Goal: Task Accomplishment & Management: Manage account settings

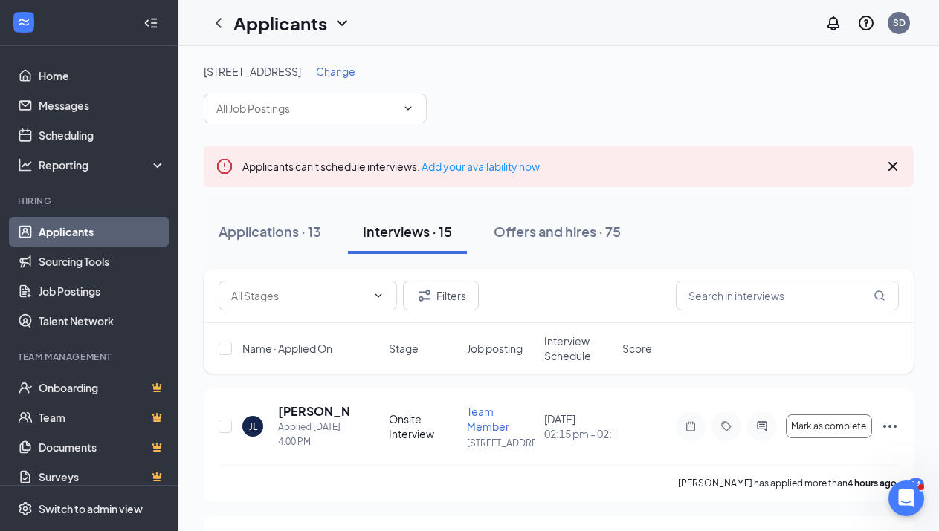
click at [340, 75] on span "Change" at bounding box center [335, 71] width 39 height 13
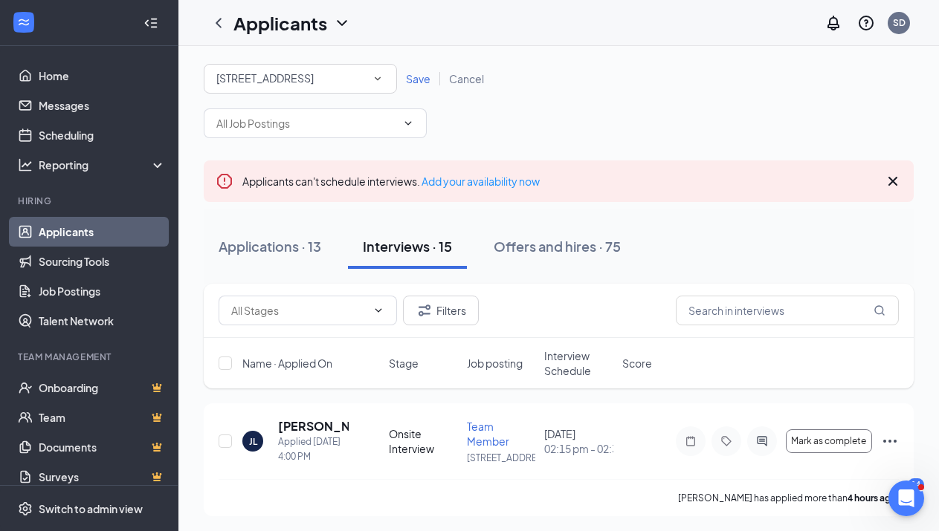
click at [359, 75] on div "[STREET_ADDRESS]" at bounding box center [300, 79] width 168 height 18
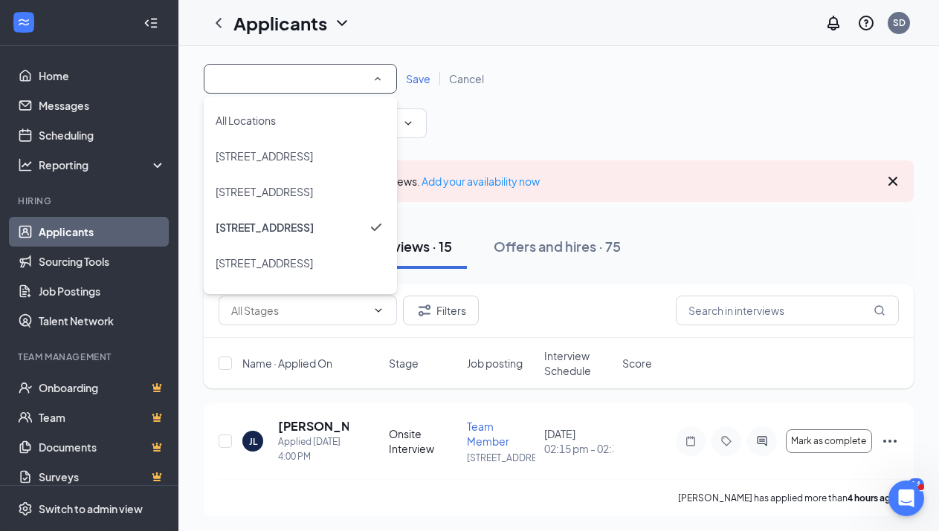
click at [415, 80] on span "Save" at bounding box center [418, 78] width 25 height 13
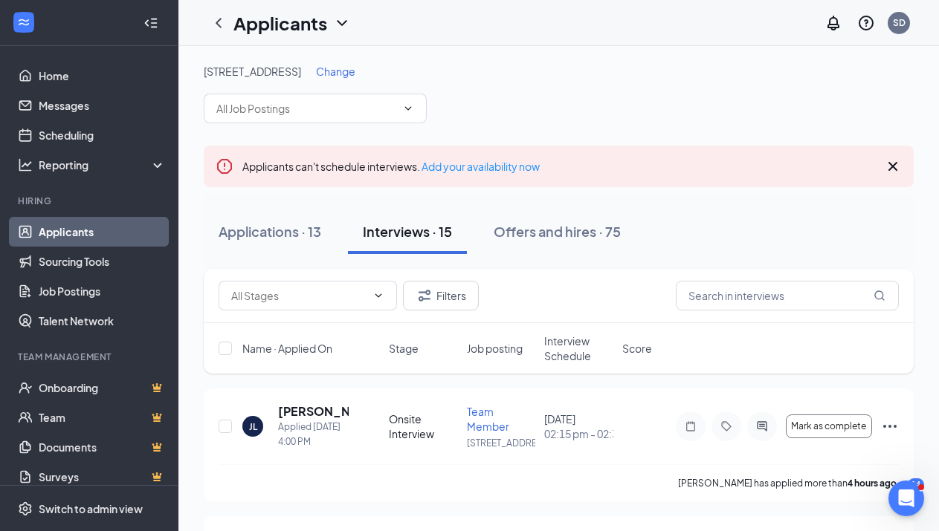
click at [390, 230] on div "Interviews · 15" at bounding box center [407, 231] width 89 height 19
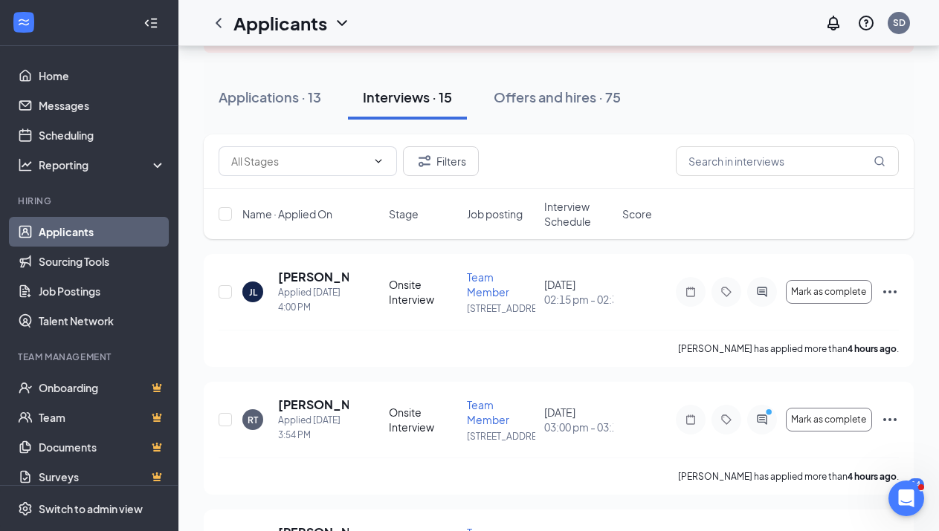
scroll to position [149, 0]
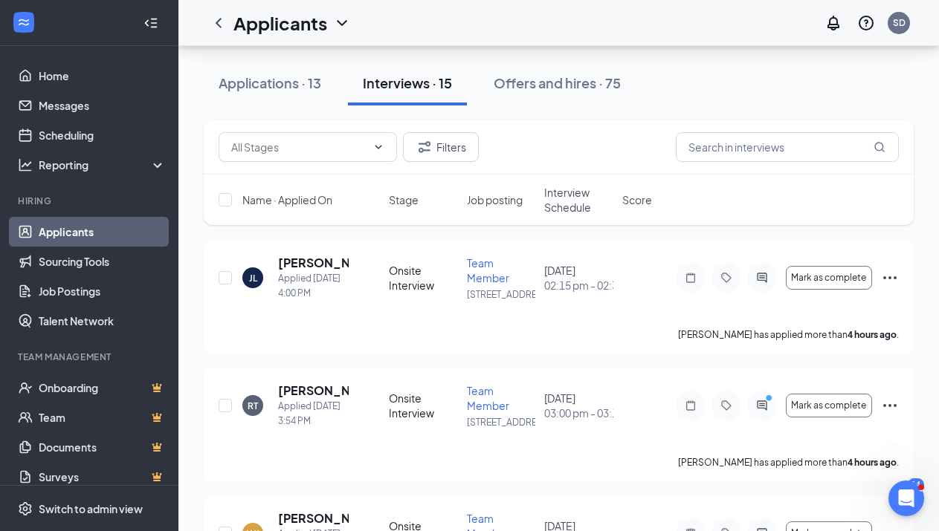
click at [556, 197] on span "Interview Schedule" at bounding box center [578, 200] width 69 height 30
click at [569, 199] on span "Interview Schedule" at bounding box center [569, 200] width 51 height 30
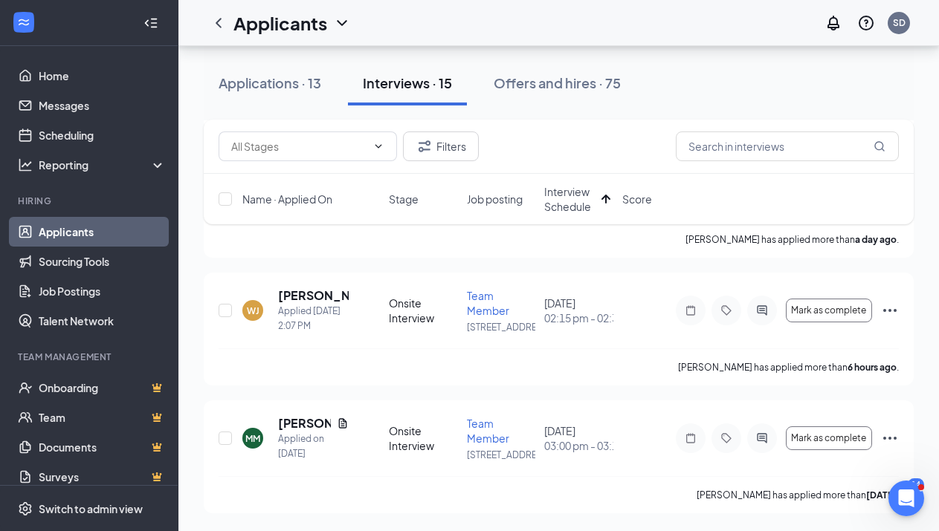
scroll to position [1964, 0]
click at [269, 80] on div "Applications · 13" at bounding box center [270, 83] width 103 height 19
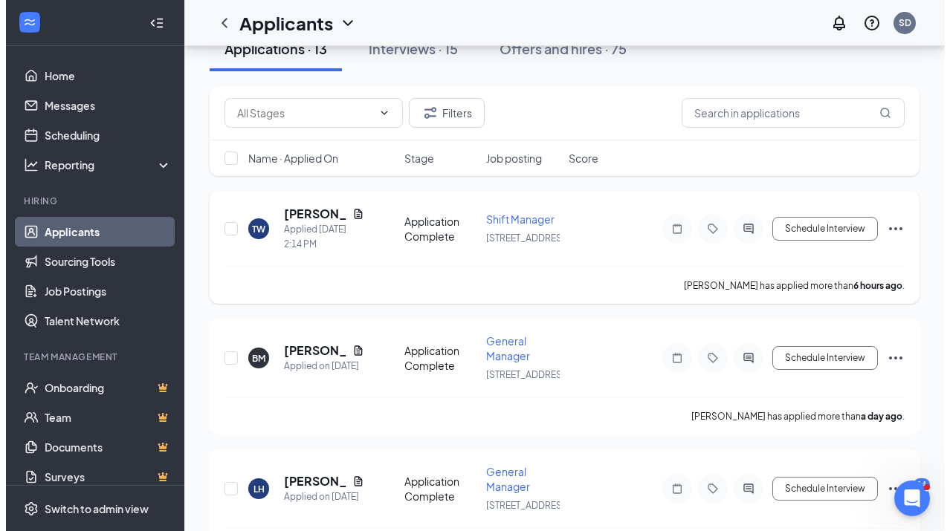
scroll to position [149, 0]
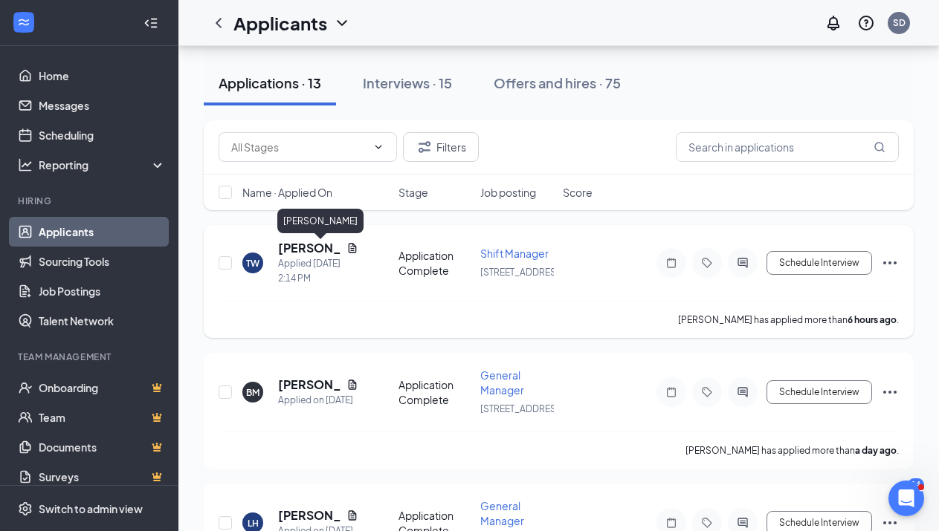
click at [293, 256] on h5 "[PERSON_NAME]" at bounding box center [309, 248] width 62 height 16
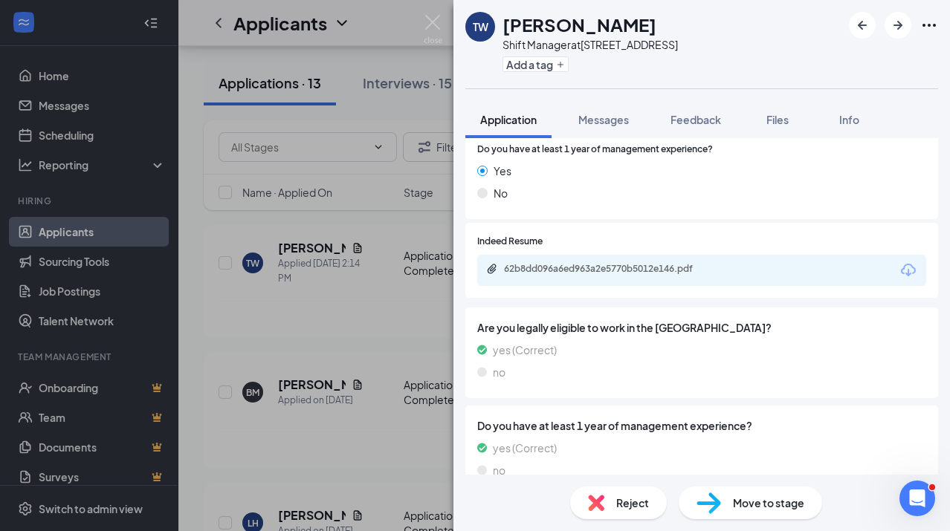
scroll to position [446, 0]
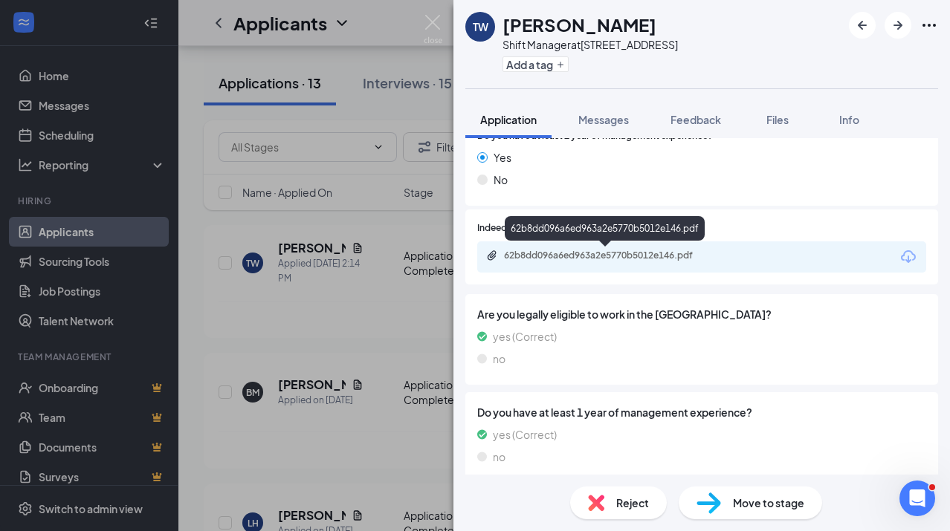
click at [637, 253] on div "62b8dd096a6ed963a2e5770b5012e146.pdf" at bounding box center [608, 256] width 208 height 12
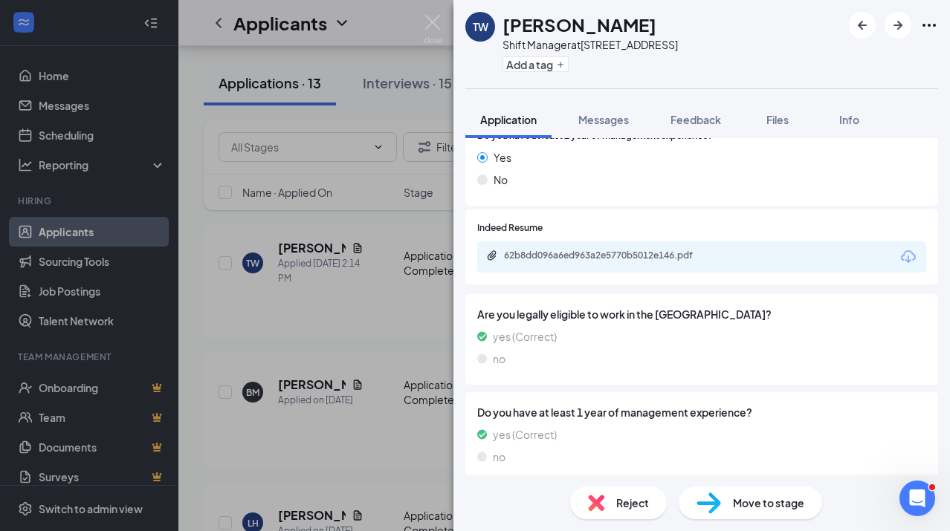
click at [628, 499] on span "Reject" at bounding box center [632, 503] width 33 height 16
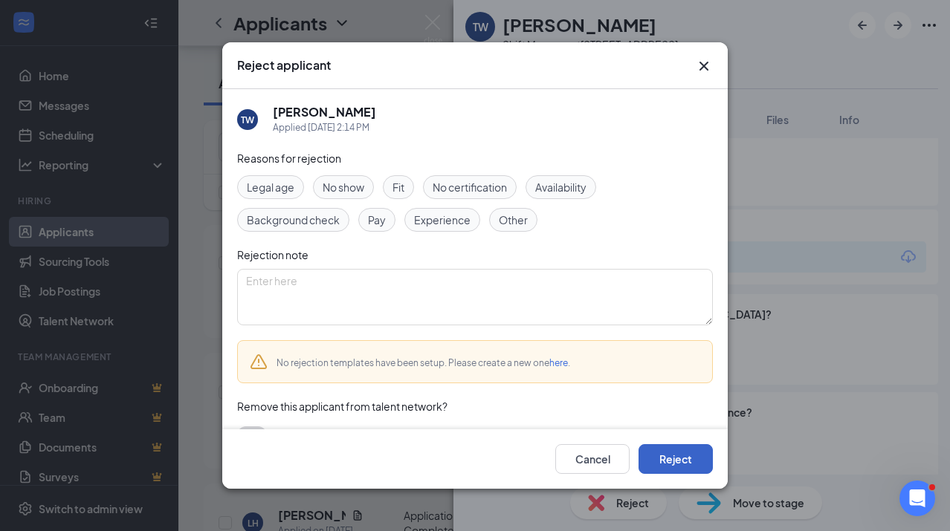
click at [671, 455] on button "Reject" at bounding box center [675, 459] width 74 height 30
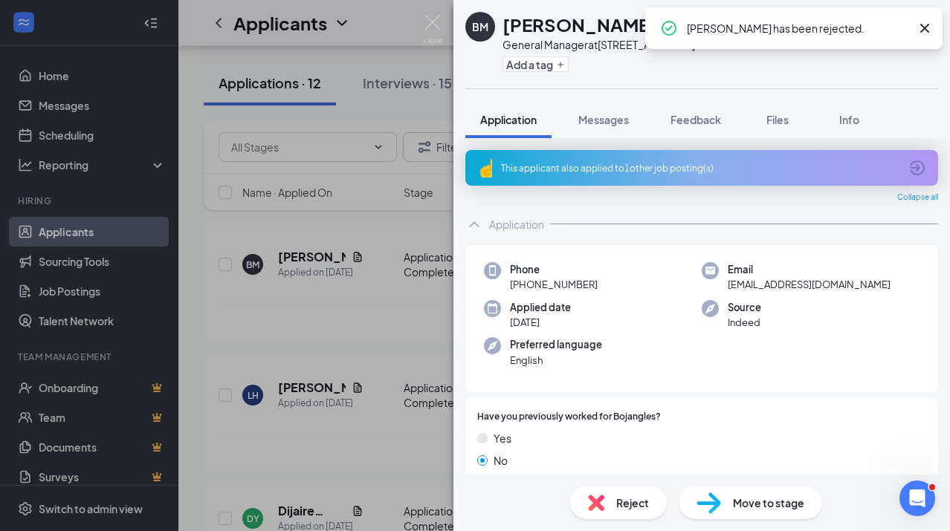
click at [612, 165] on div "This applicant also applied to 1 other job posting(s)" at bounding box center [700, 168] width 398 height 13
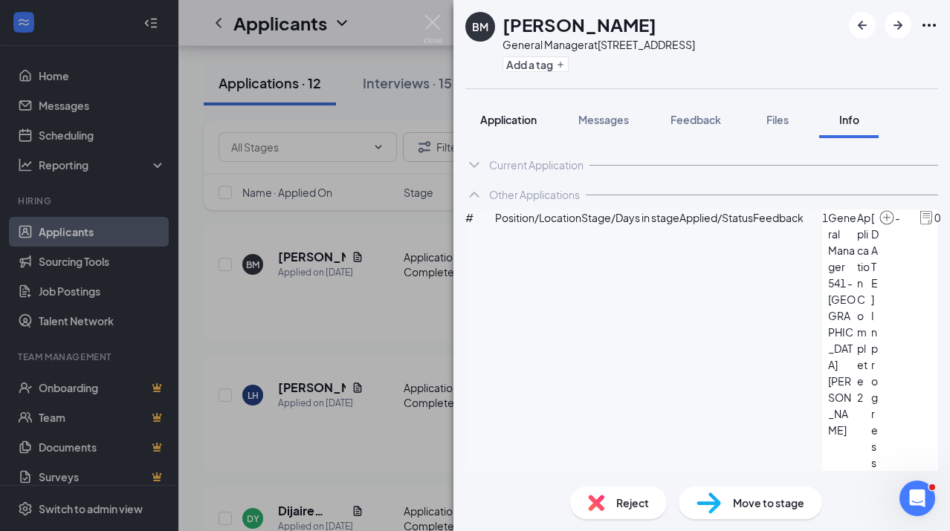
click at [517, 123] on span "Application" at bounding box center [508, 119] width 56 height 13
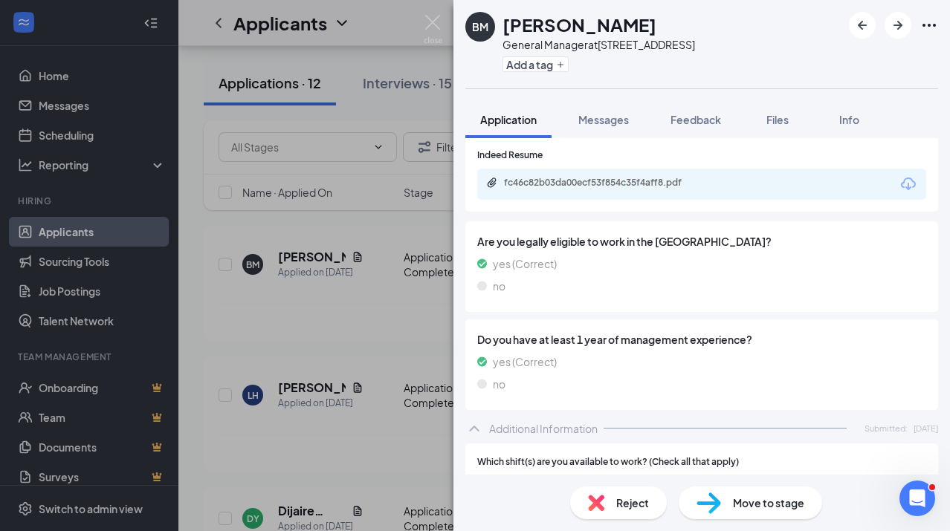
scroll to position [549, 0]
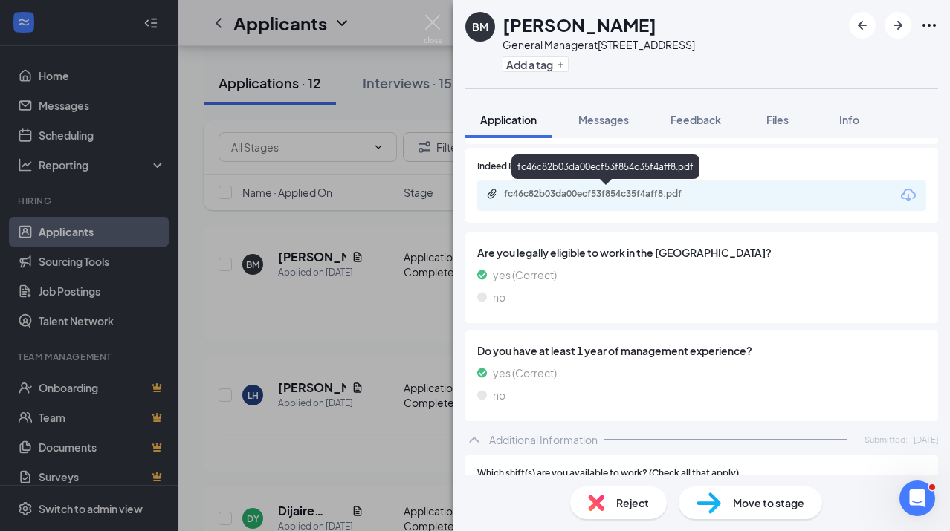
click at [577, 190] on div "fc46c82b03da00ecf53f854c35f4aff8.pdf" at bounding box center [608, 194] width 208 height 12
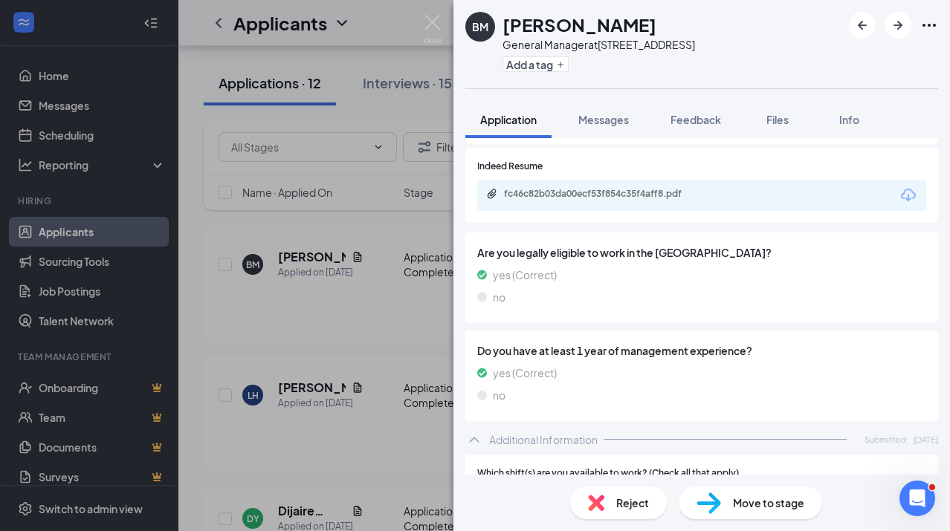
click at [646, 513] on div "Reject" at bounding box center [618, 503] width 97 height 33
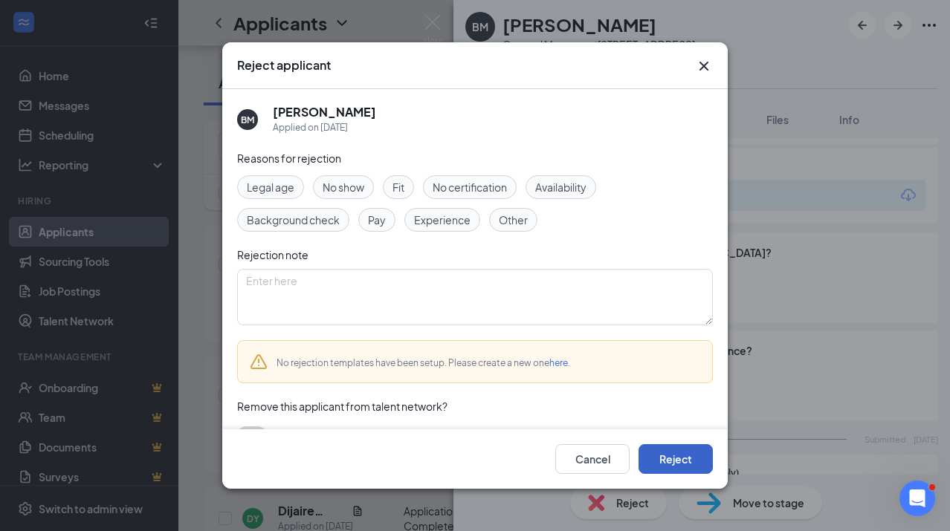
click at [676, 465] on button "Reject" at bounding box center [675, 459] width 74 height 30
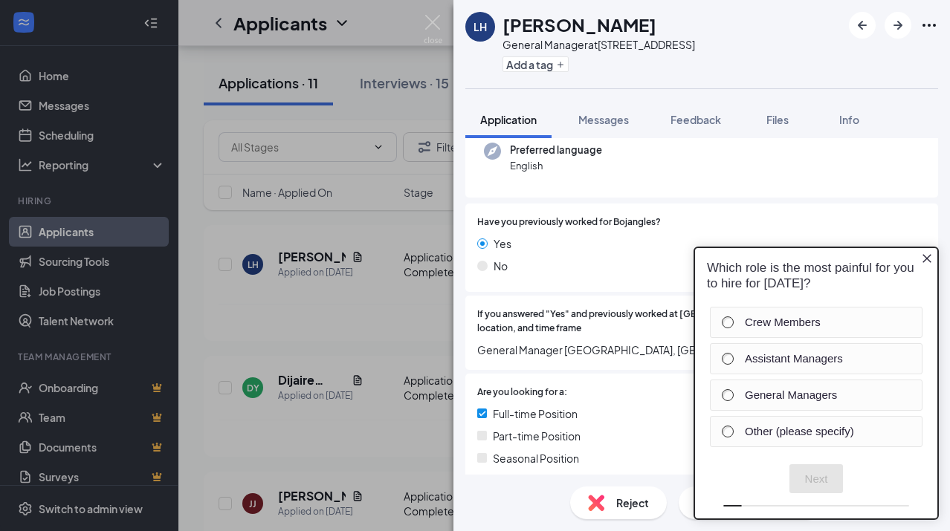
scroll to position [223, 0]
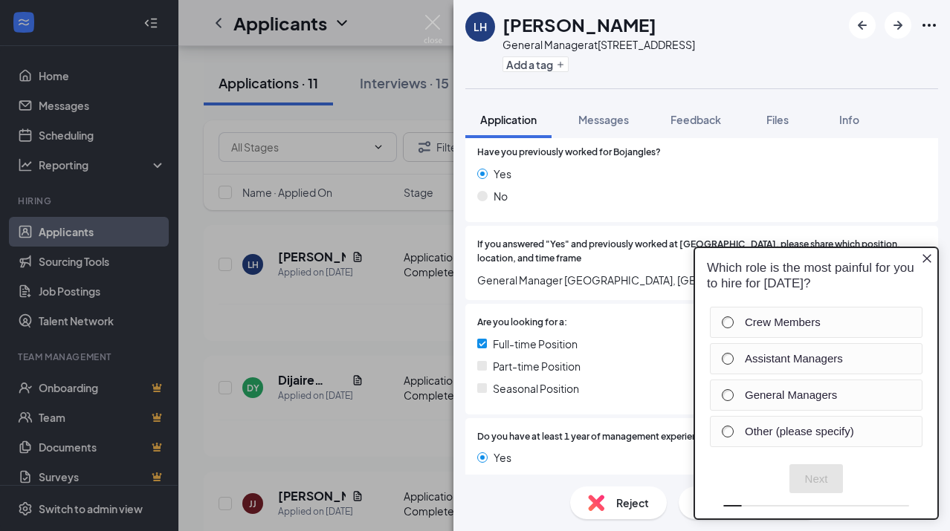
click at [926, 262] on icon "Close button" at bounding box center [927, 259] width 12 height 12
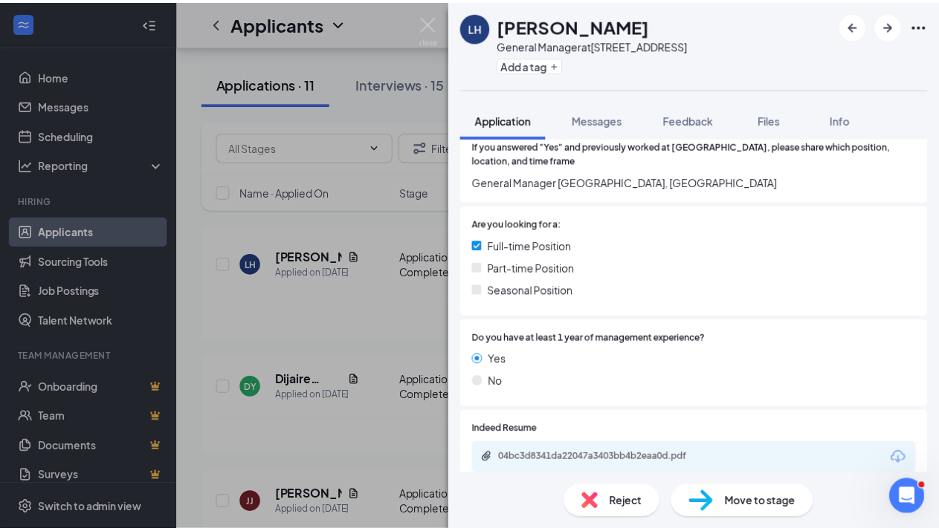
scroll to position [395, 0]
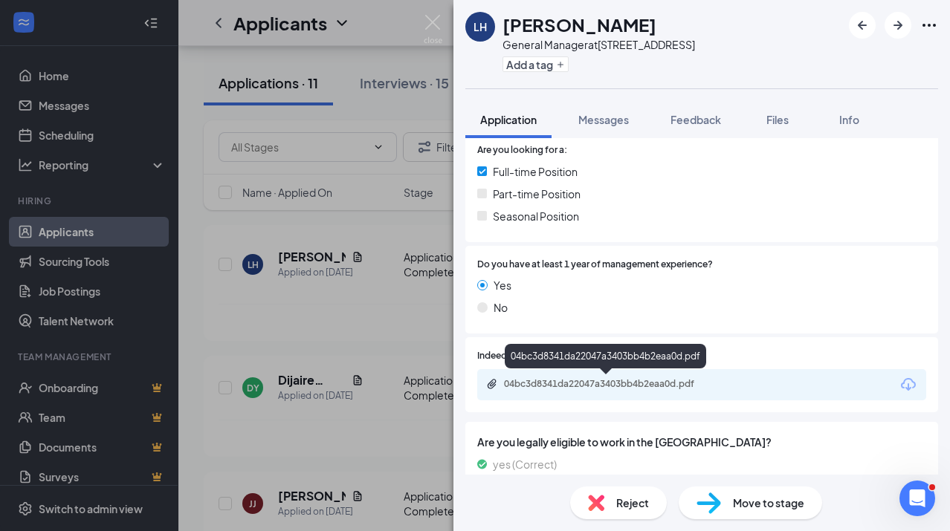
click at [612, 377] on div "04bc3d8341da22047a3403bb4b2eaa0d.pdf" at bounding box center [701, 384] width 449 height 31
click at [612, 387] on div "04bc3d8341da22047a3403bb4b2eaa0d.pdf" at bounding box center [608, 384] width 208 height 12
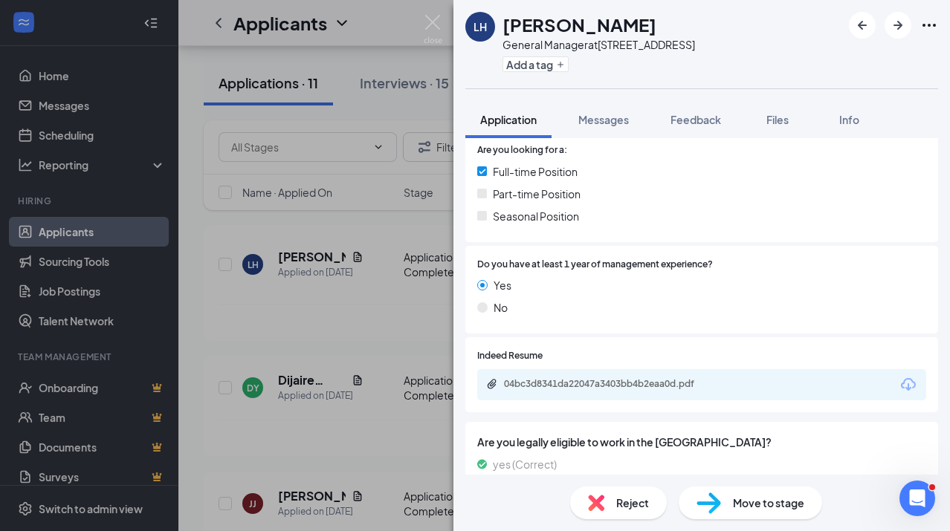
click at [442, 28] on div "LH [PERSON_NAME] General Manager at [STREET_ADDRESS] Add a tag Application Mess…" at bounding box center [475, 265] width 950 height 531
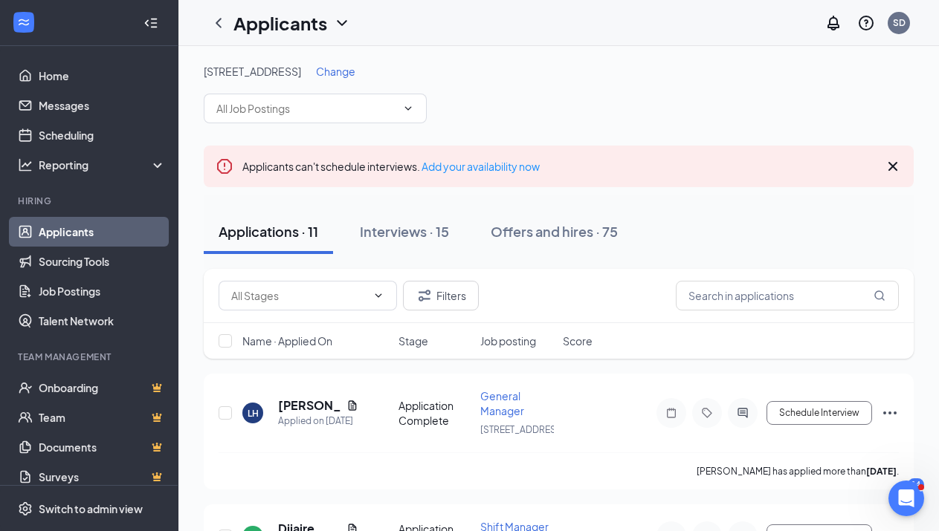
click at [339, 69] on span "Change" at bounding box center [335, 71] width 39 height 13
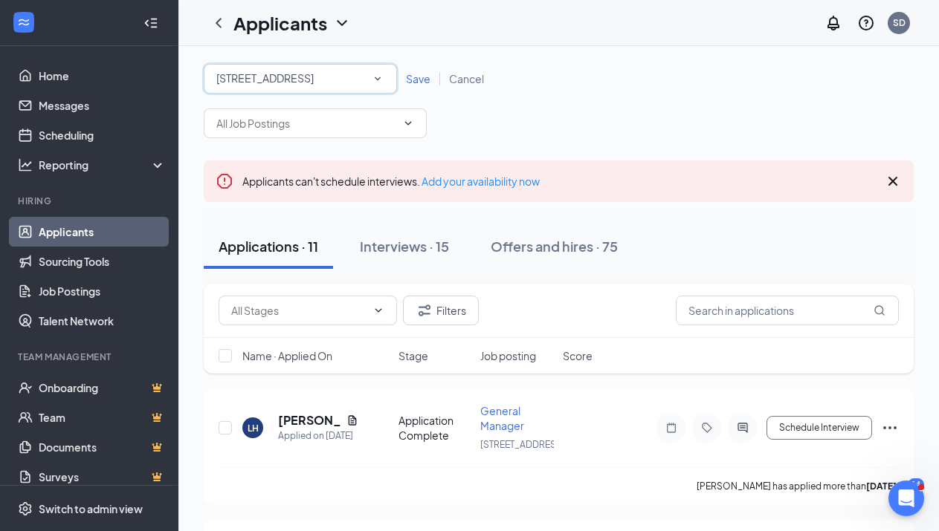
click at [342, 84] on div "[STREET_ADDRESS]" at bounding box center [300, 79] width 168 height 18
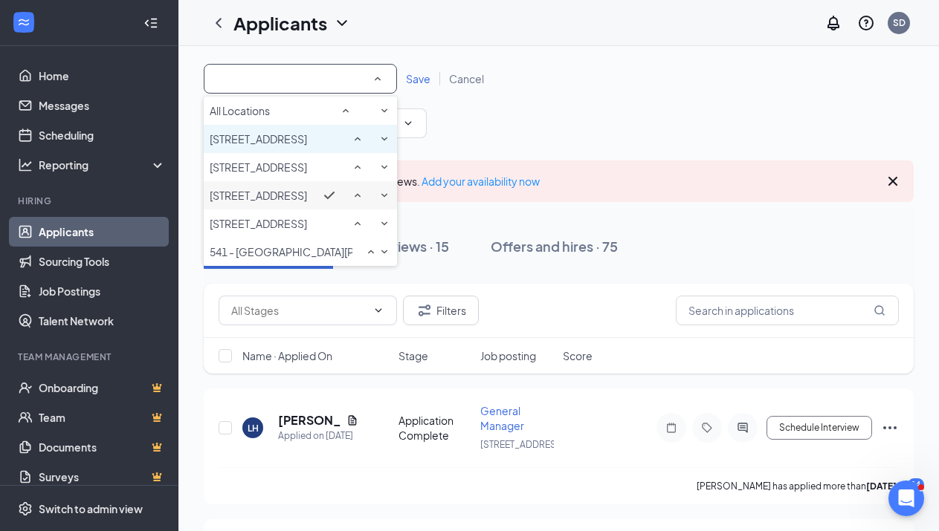
click at [299, 146] on span "[STREET_ADDRESS]" at bounding box center [258, 138] width 97 height 13
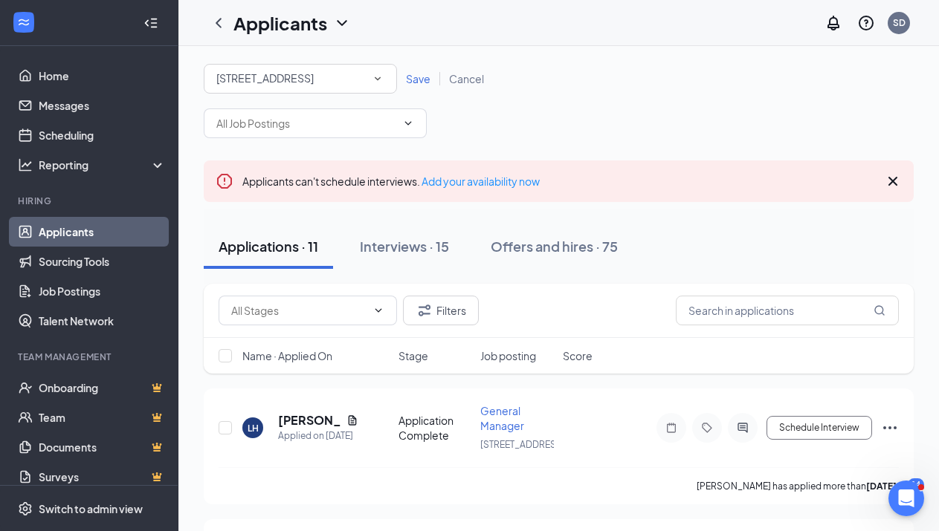
click at [424, 85] on div "Save Cancel" at bounding box center [445, 78] width 96 height 15
click at [424, 83] on span "Save" at bounding box center [418, 78] width 25 height 13
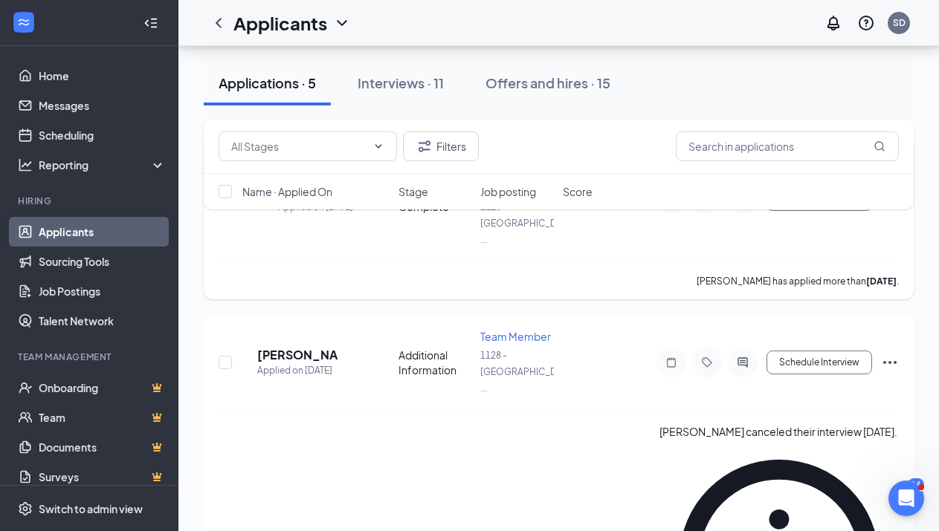
scroll to position [598, 0]
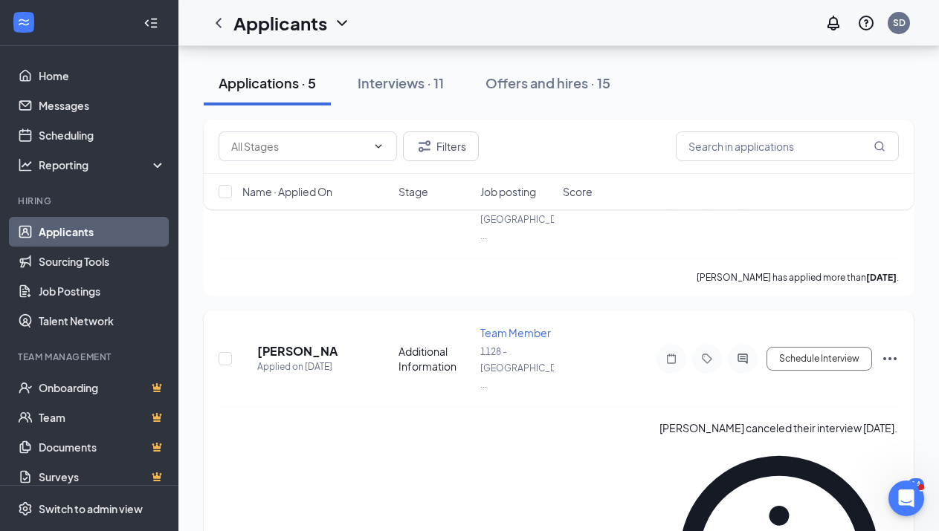
click at [905, 311] on div "[PERSON_NAME] Applied on [DATE] Additional Information Team Member 1128 - [GEOG…" at bounding box center [559, 500] width 710 height 378
click at [896, 350] on icon "Ellipses" at bounding box center [890, 359] width 18 height 18
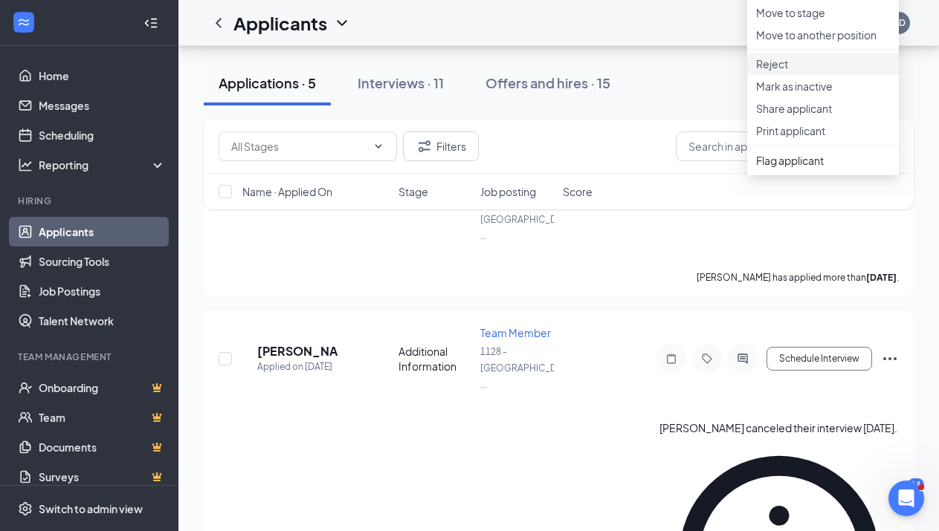
click at [791, 71] on p "Reject" at bounding box center [823, 63] width 134 height 15
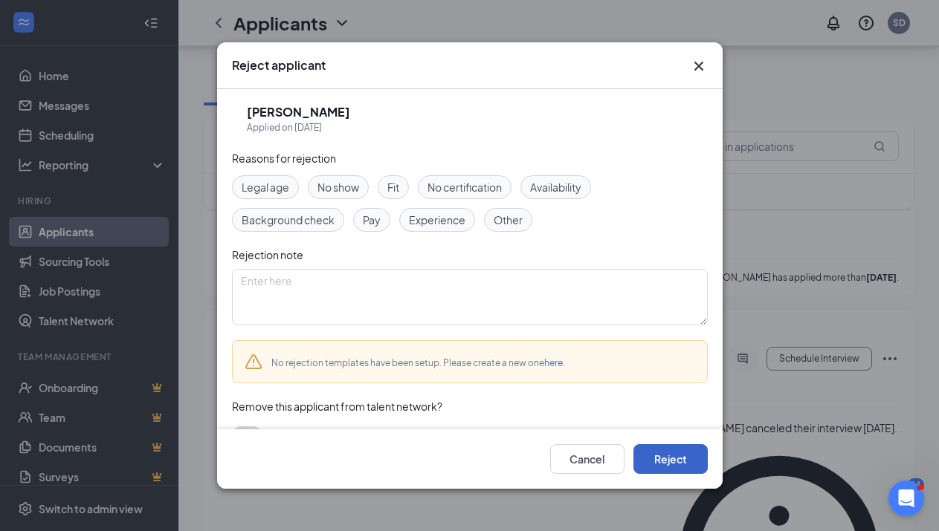
click at [673, 452] on button "Reject" at bounding box center [670, 459] width 74 height 30
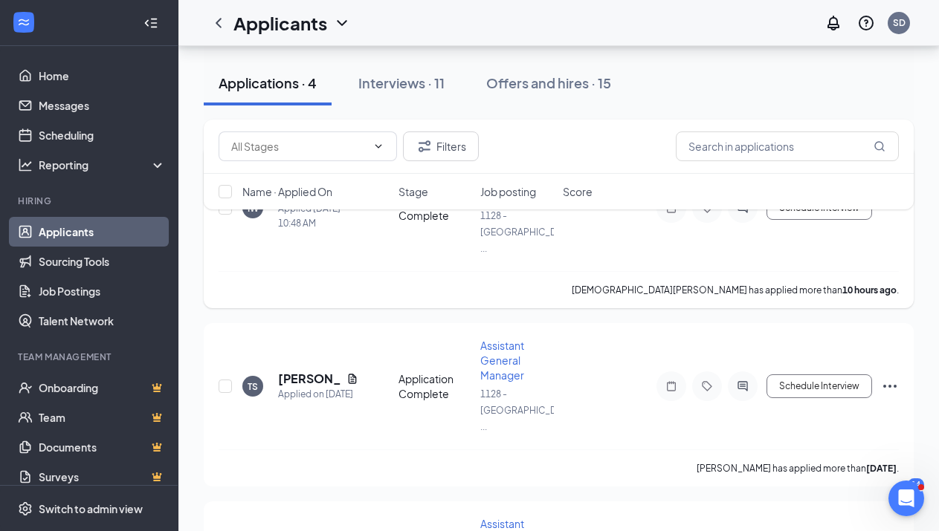
scroll to position [227, 0]
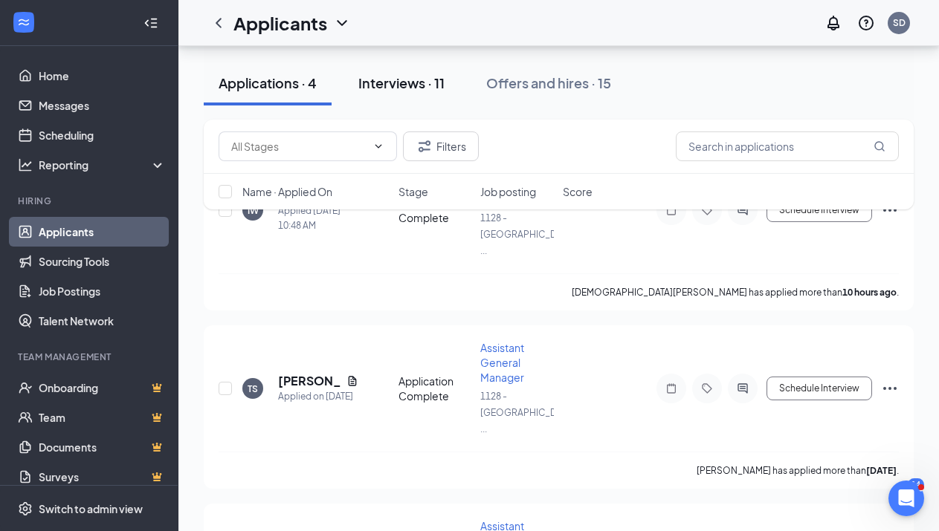
click at [423, 90] on div "Interviews · 11" at bounding box center [401, 83] width 86 height 19
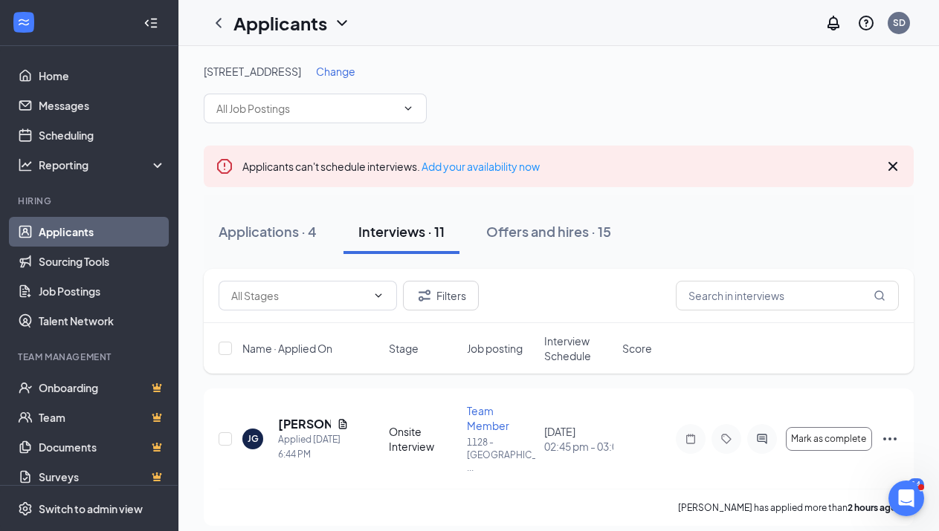
click at [553, 358] on span "Interview Schedule" at bounding box center [578, 349] width 69 height 30
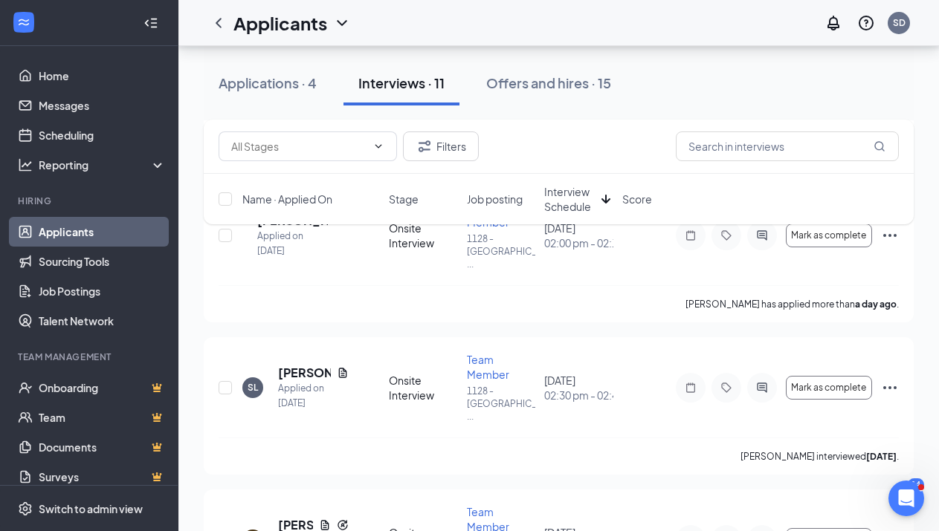
scroll to position [818, 0]
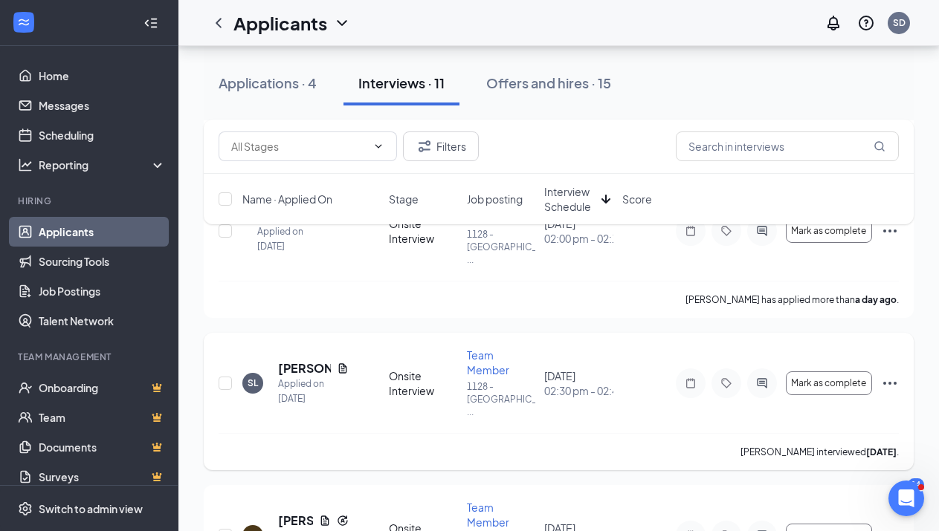
click at [893, 375] on icon "Ellipses" at bounding box center [890, 384] width 18 height 18
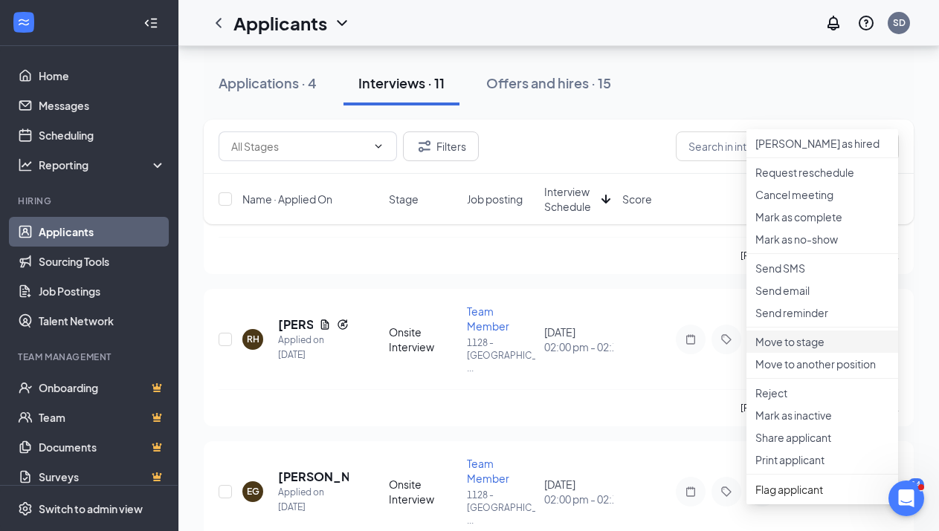
scroll to position [1041, 0]
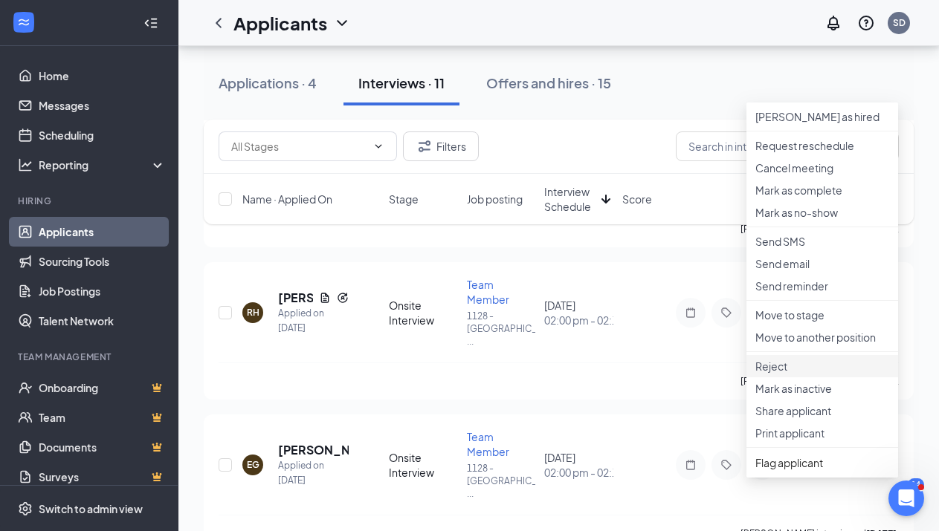
click at [786, 374] on p "Reject" at bounding box center [822, 366] width 134 height 15
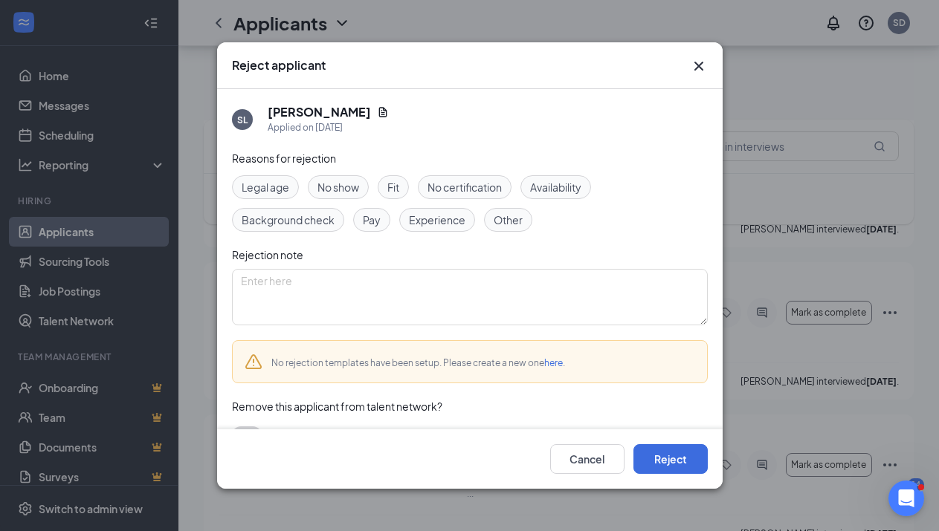
click at [709, 463] on div "Cancel Reject" at bounding box center [469, 459] width 505 height 59
click at [697, 461] on button "Reject" at bounding box center [670, 459] width 74 height 30
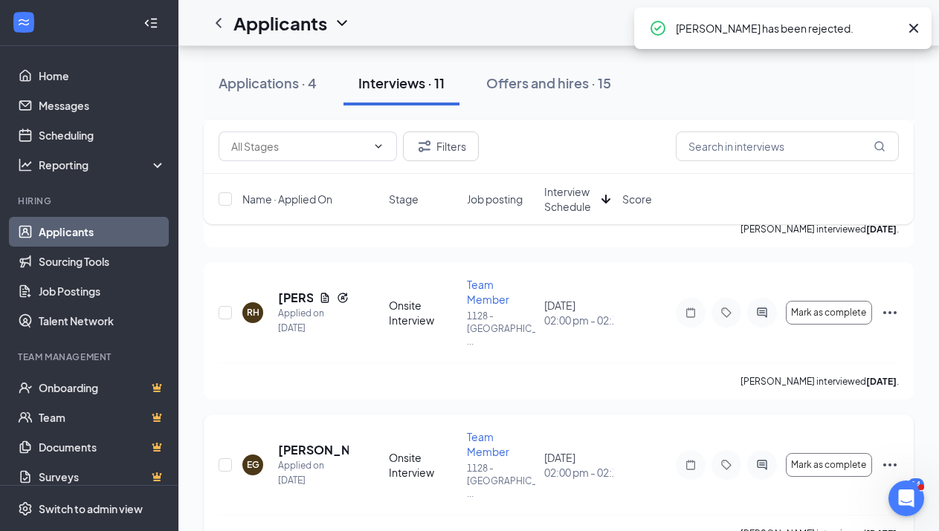
click at [886, 456] on icon "Ellipses" at bounding box center [890, 465] width 18 height 18
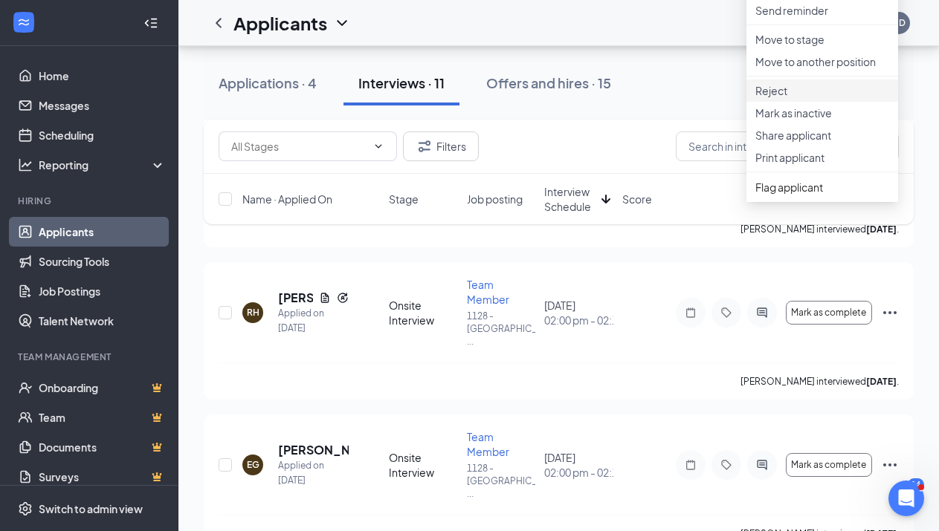
click at [793, 98] on p "Reject" at bounding box center [822, 90] width 134 height 15
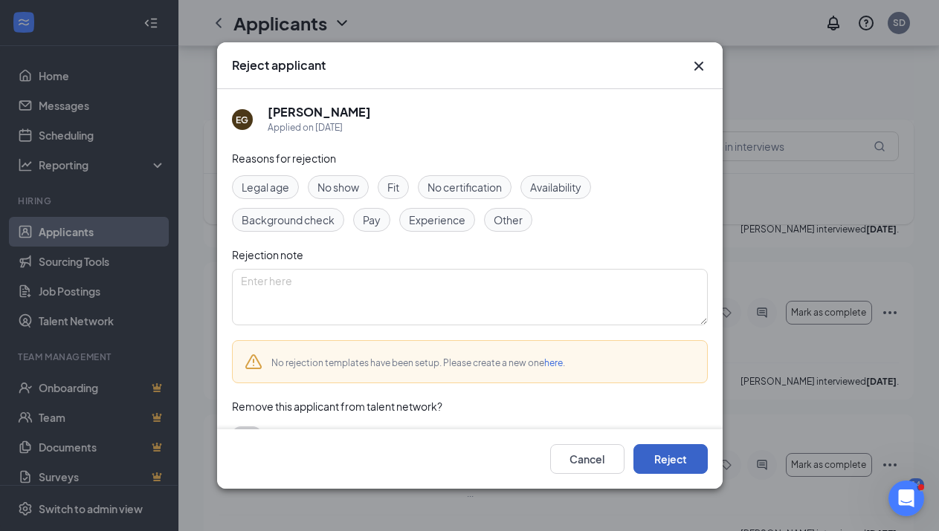
click at [677, 453] on button "Reject" at bounding box center [670, 459] width 74 height 30
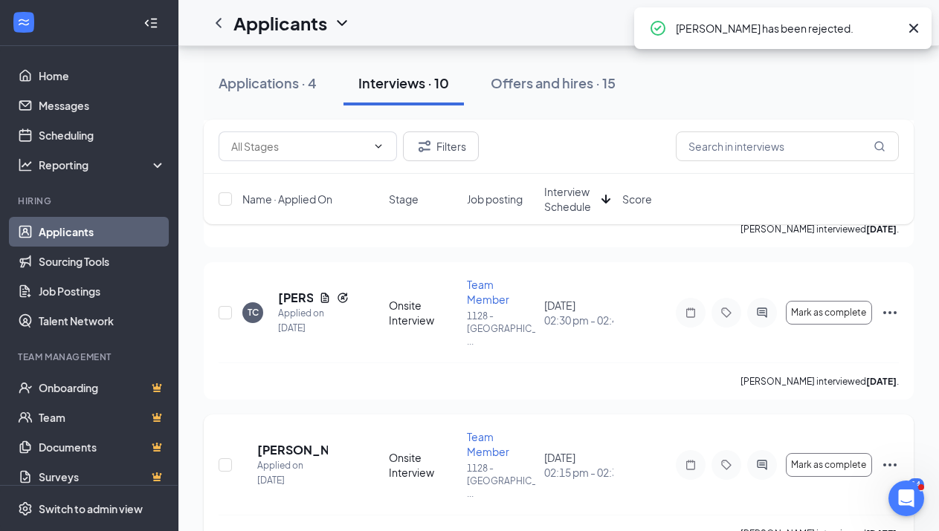
click at [887, 456] on icon "Ellipses" at bounding box center [890, 465] width 18 height 18
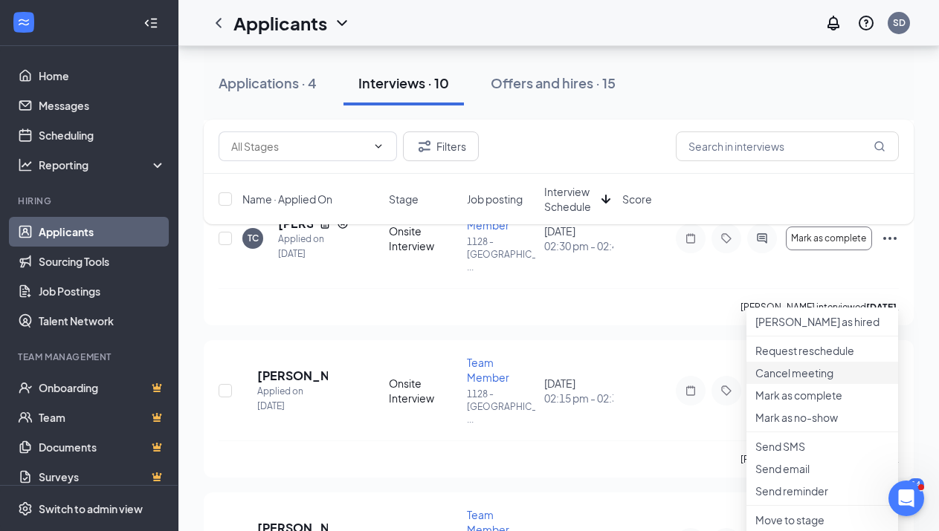
scroll to position [1189, 0]
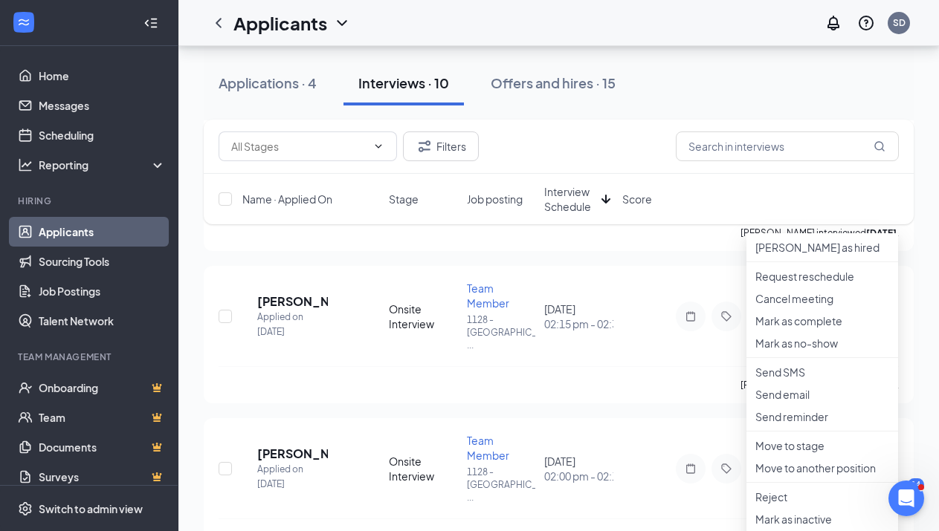
click at [569, 192] on span "Interview Schedule" at bounding box center [569, 199] width 51 height 30
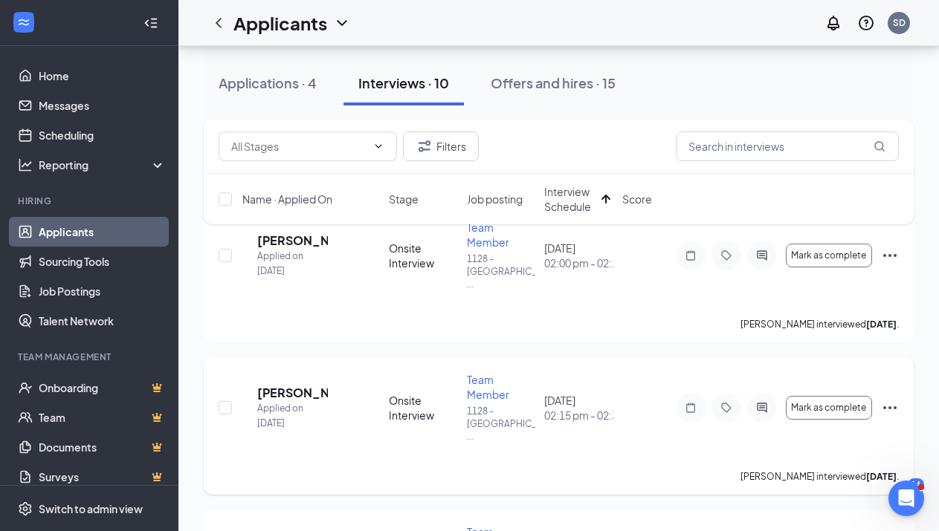
scroll to position [149, 0]
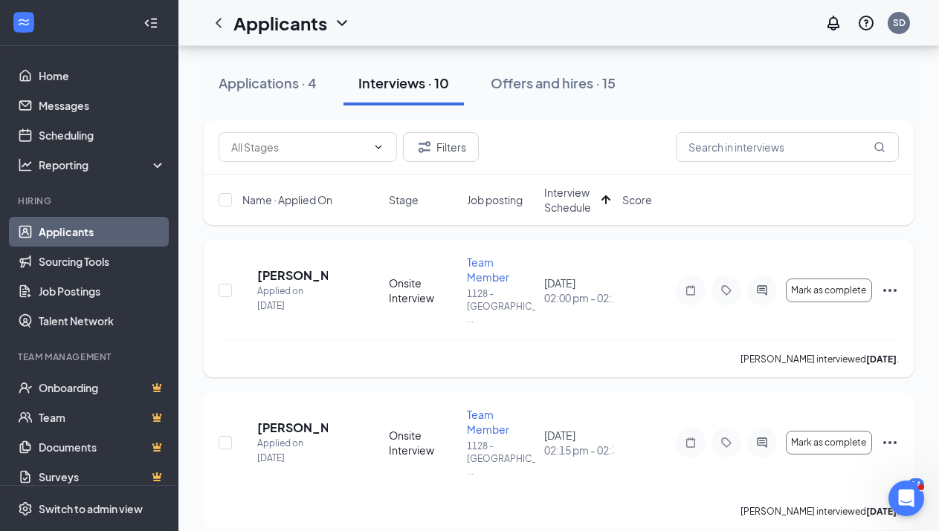
click at [885, 282] on icon "Ellipses" at bounding box center [890, 291] width 18 height 18
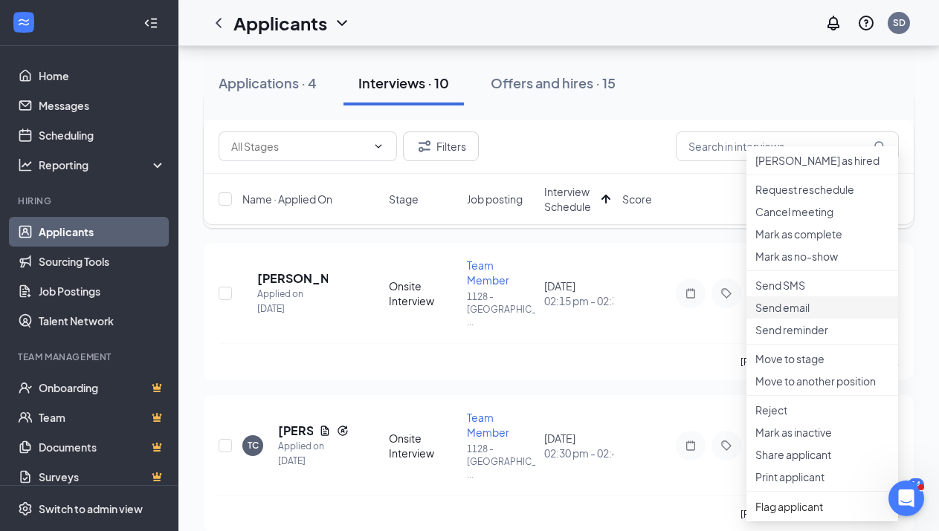
scroll to position [372, 0]
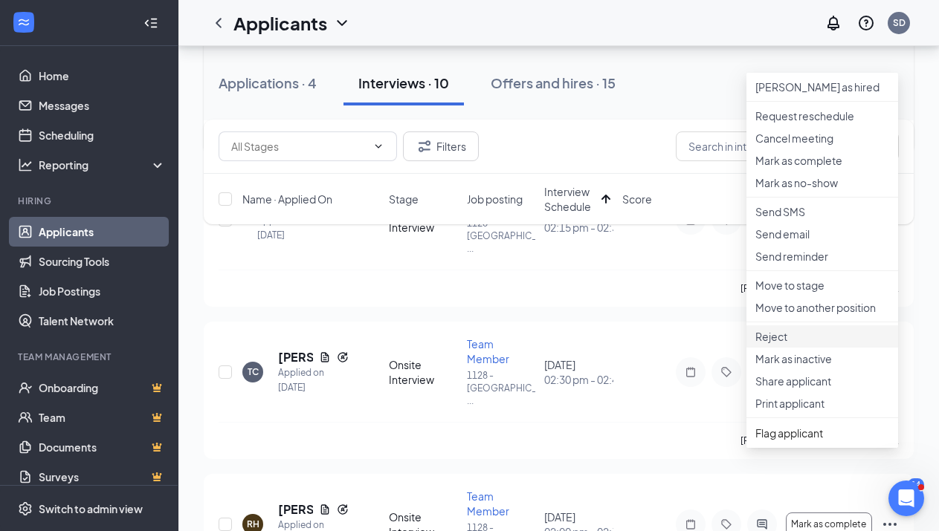
click at [781, 344] on p "Reject" at bounding box center [822, 336] width 134 height 15
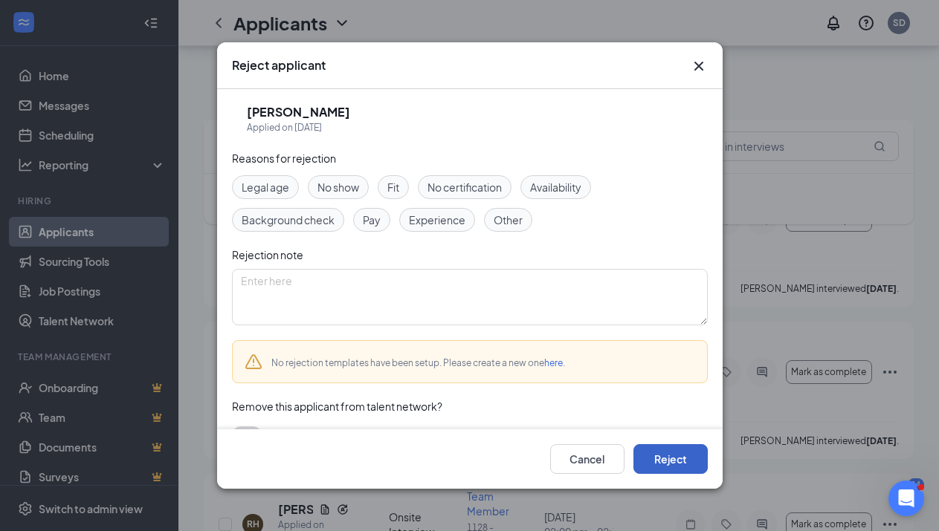
click at [690, 447] on button "Reject" at bounding box center [670, 459] width 74 height 30
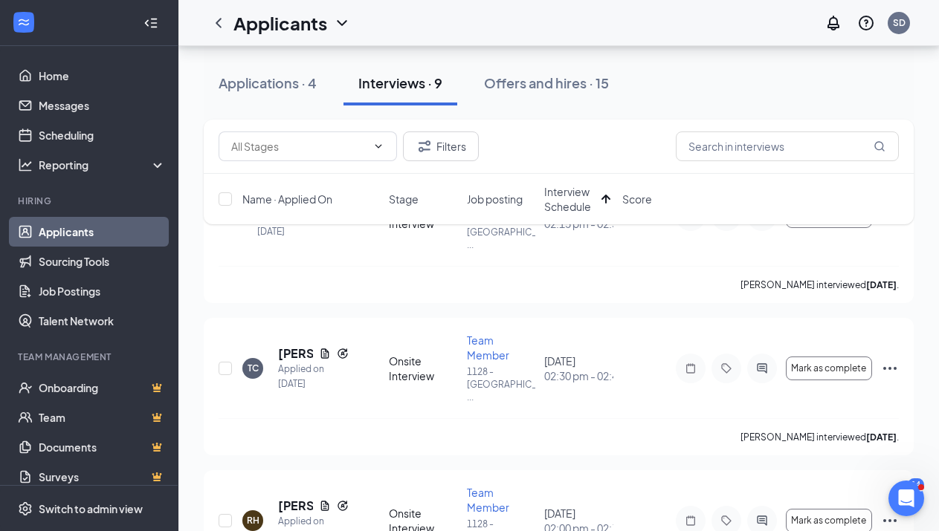
scroll to position [149, 0]
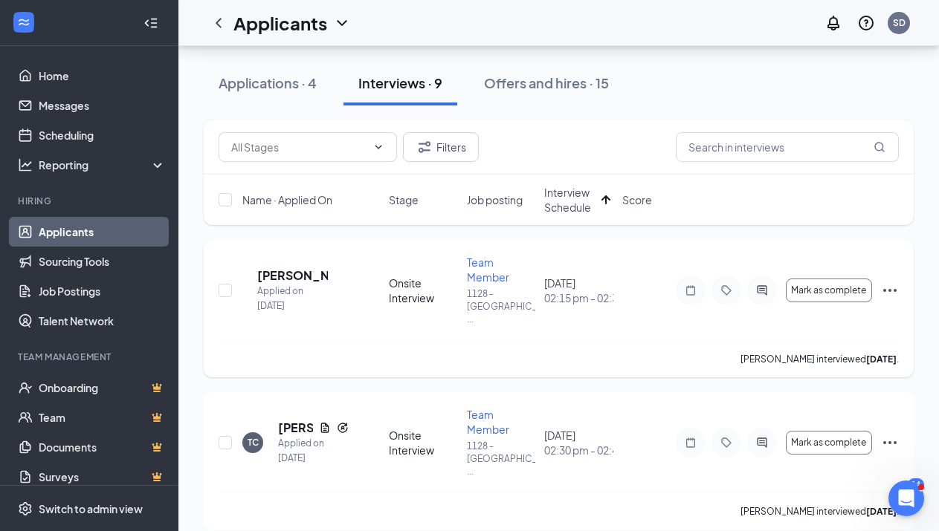
click at [882, 283] on icon "Ellipses" at bounding box center [890, 291] width 18 height 18
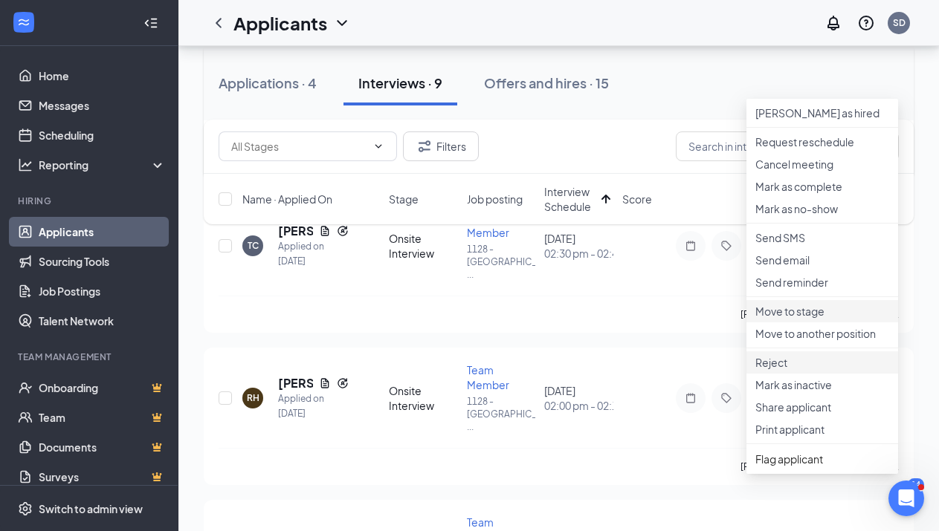
scroll to position [372, 0]
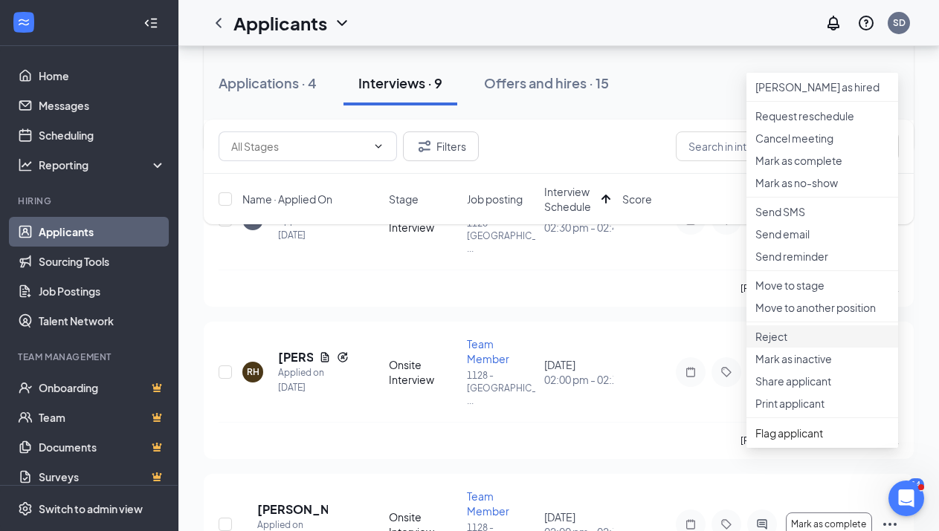
click at [787, 344] on p "Reject" at bounding box center [822, 336] width 134 height 15
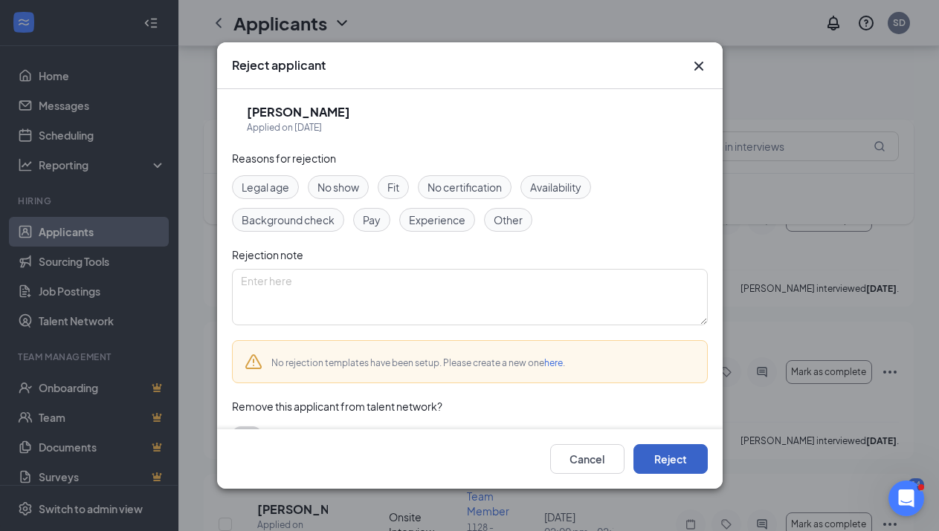
click at [707, 463] on button "Reject" at bounding box center [670, 459] width 74 height 30
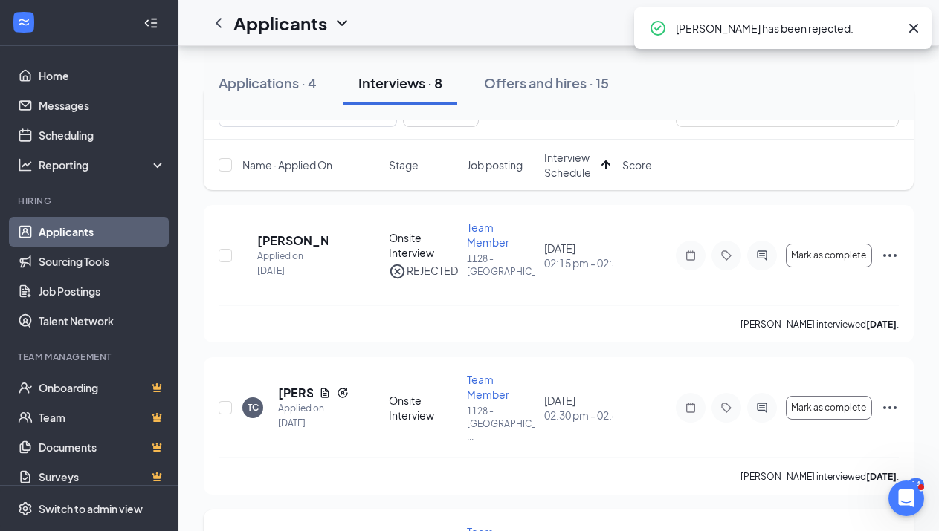
scroll to position [149, 0]
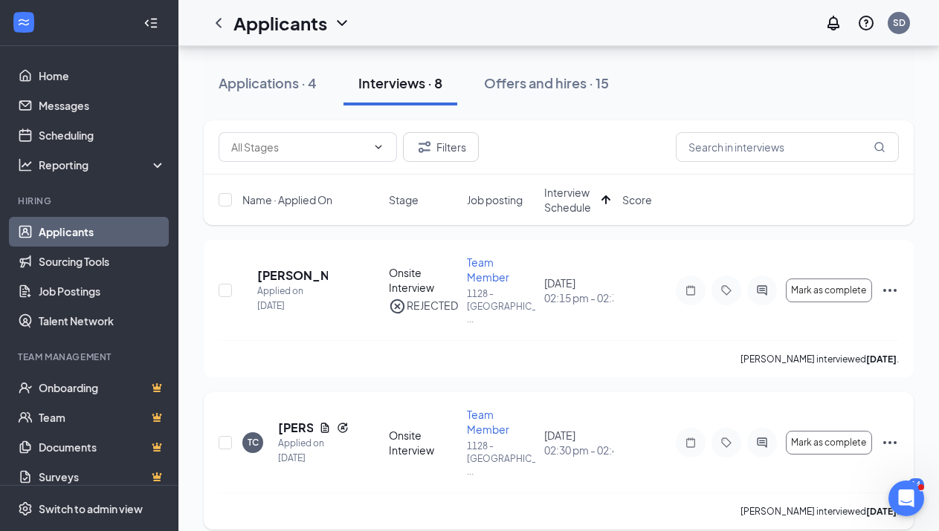
click at [887, 434] on icon "Ellipses" at bounding box center [890, 443] width 18 height 18
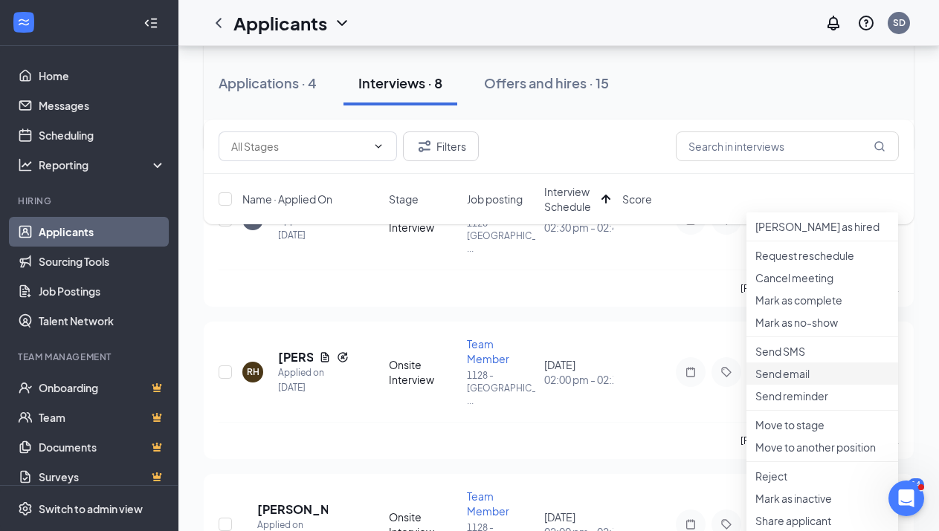
scroll to position [446, 0]
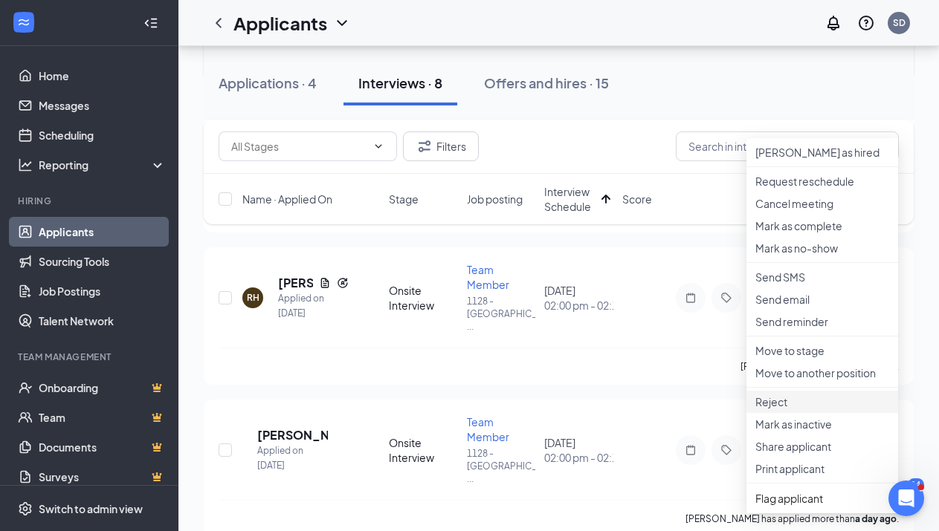
click at [777, 413] on li "Reject" at bounding box center [822, 402] width 152 height 22
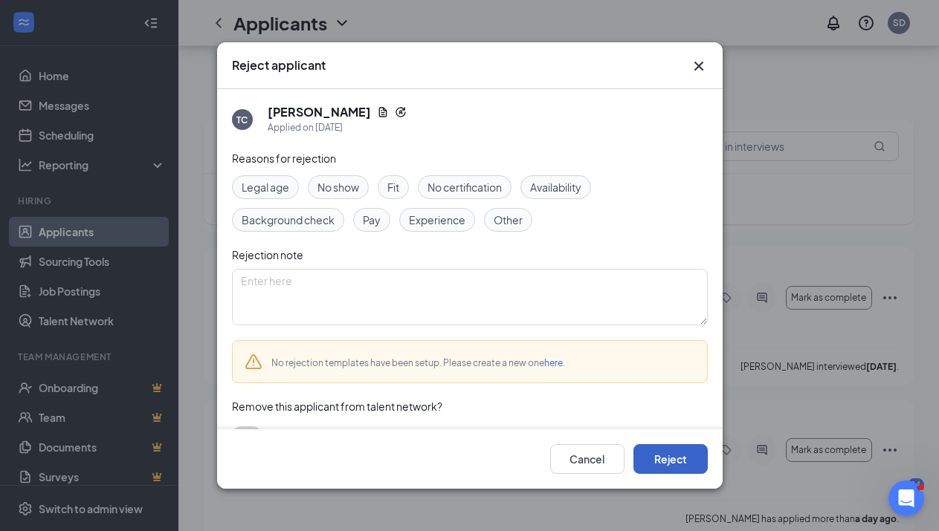
click at [661, 467] on button "Reject" at bounding box center [670, 459] width 74 height 30
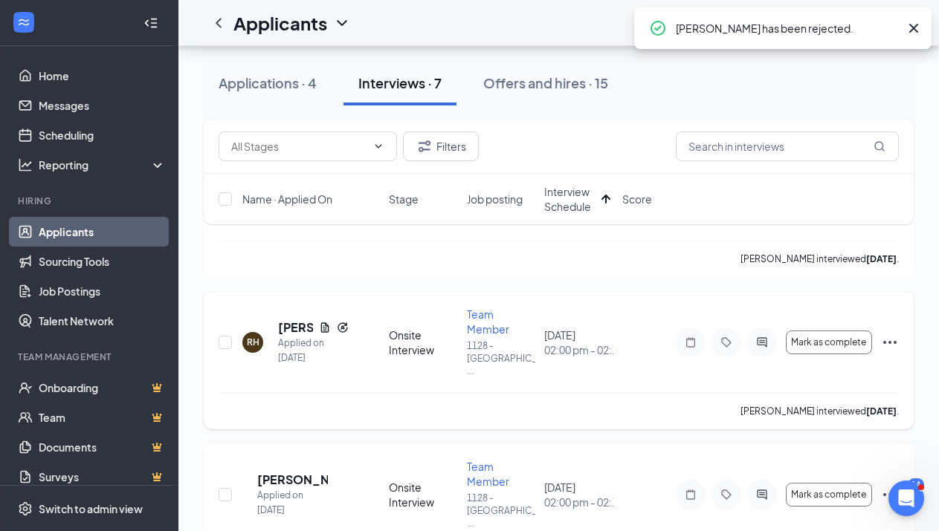
scroll to position [223, 0]
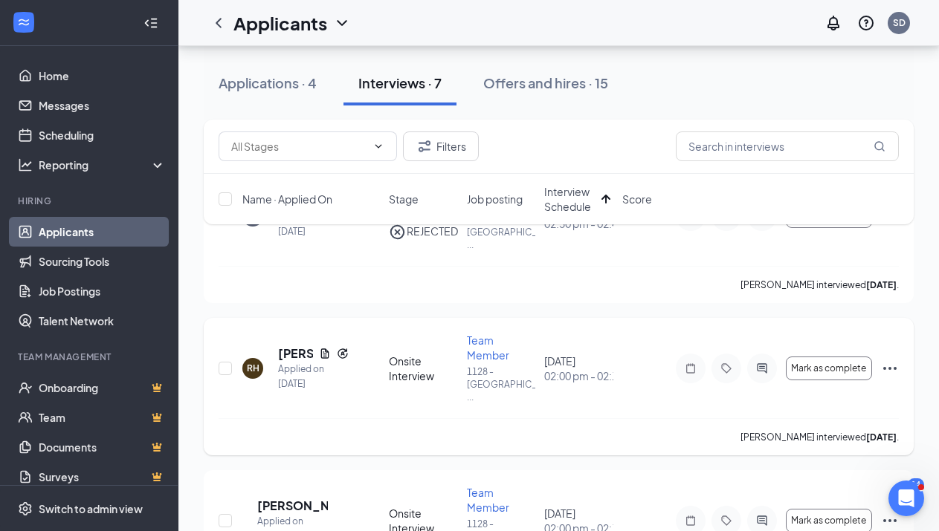
click at [890, 360] on icon "Ellipses" at bounding box center [890, 369] width 18 height 18
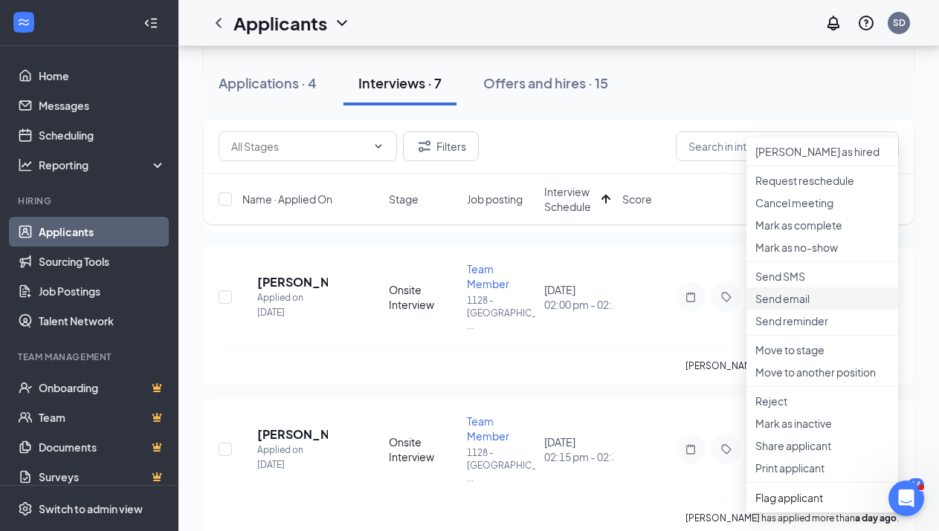
scroll to position [520, 0]
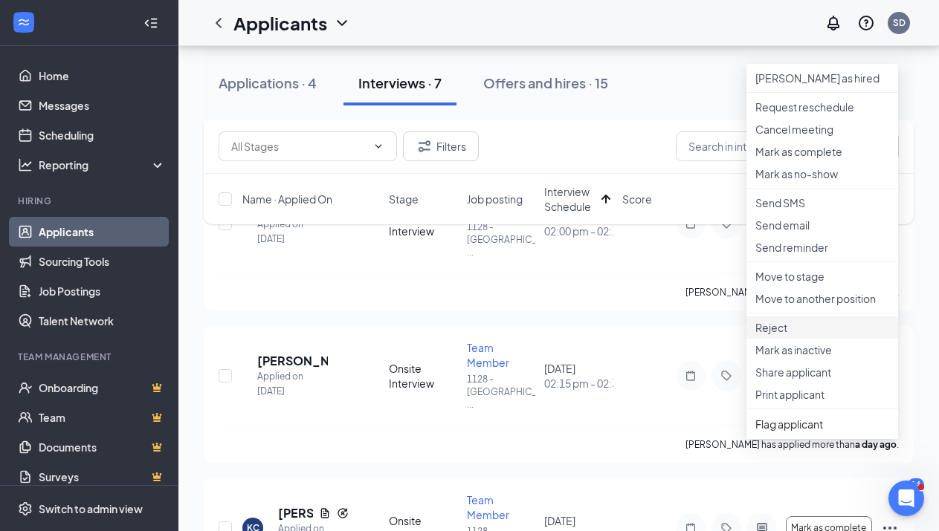
click at [781, 335] on p "Reject" at bounding box center [822, 327] width 134 height 15
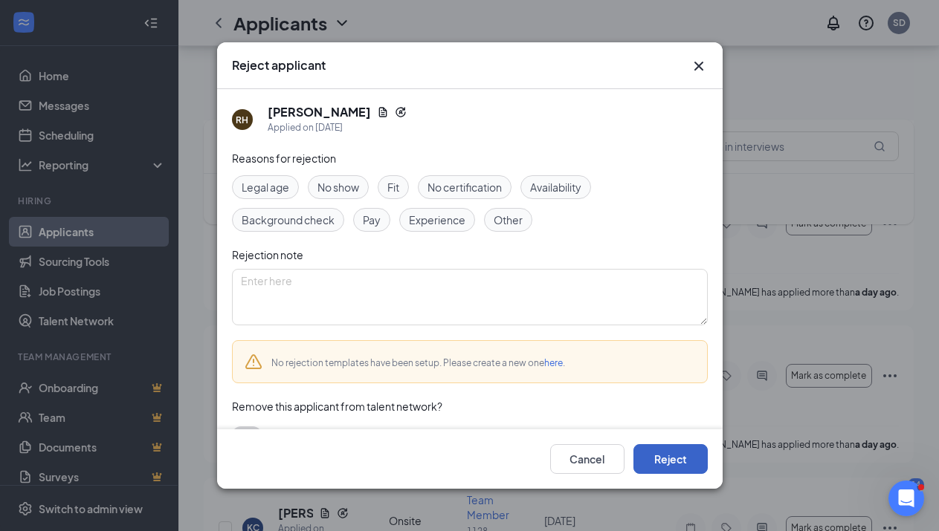
click at [692, 447] on button "Reject" at bounding box center [670, 459] width 74 height 30
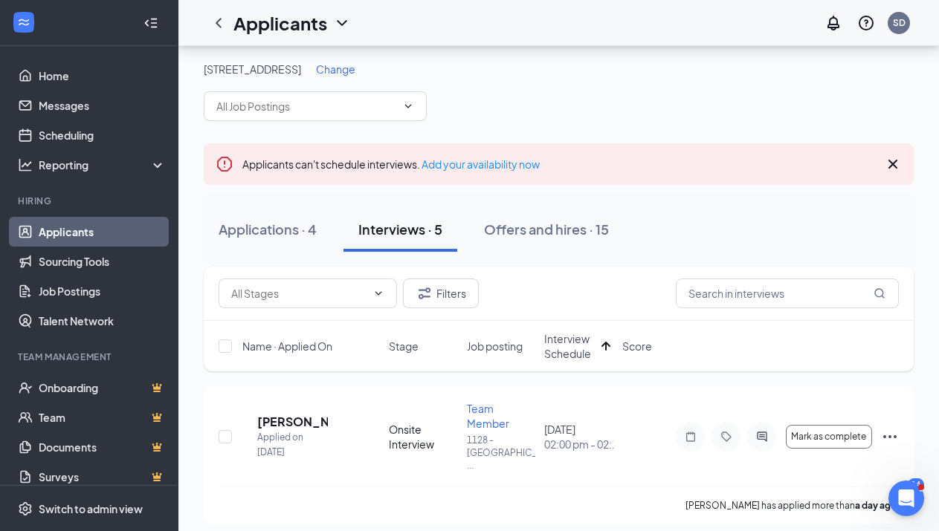
scroll to position [0, 0]
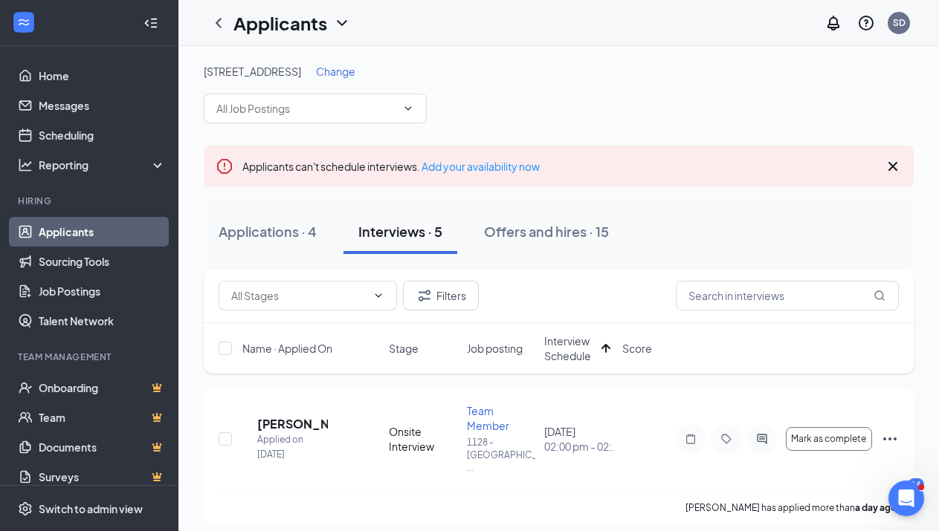
click at [355, 72] on span "Change" at bounding box center [335, 71] width 39 height 13
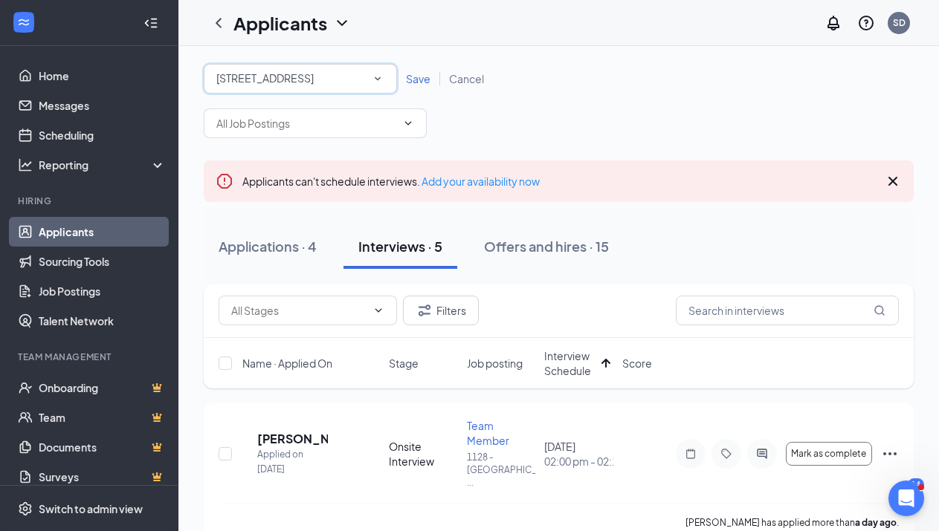
click at [314, 86] on span "[STREET_ADDRESS]" at bounding box center [264, 79] width 97 height 16
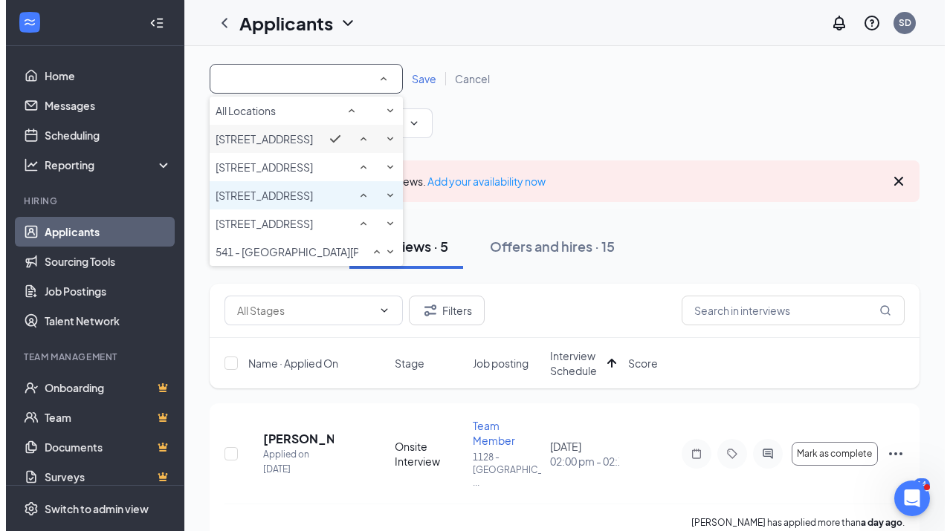
scroll to position [28, 0]
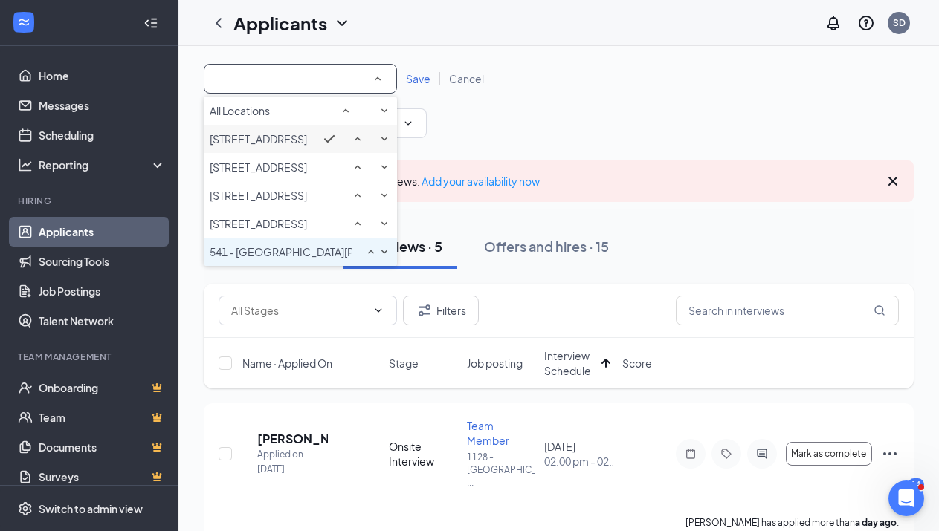
click at [276, 259] on span "541 - [GEOGRAPHIC_DATA][PERSON_NAME]" at bounding box center [319, 251] width 219 height 13
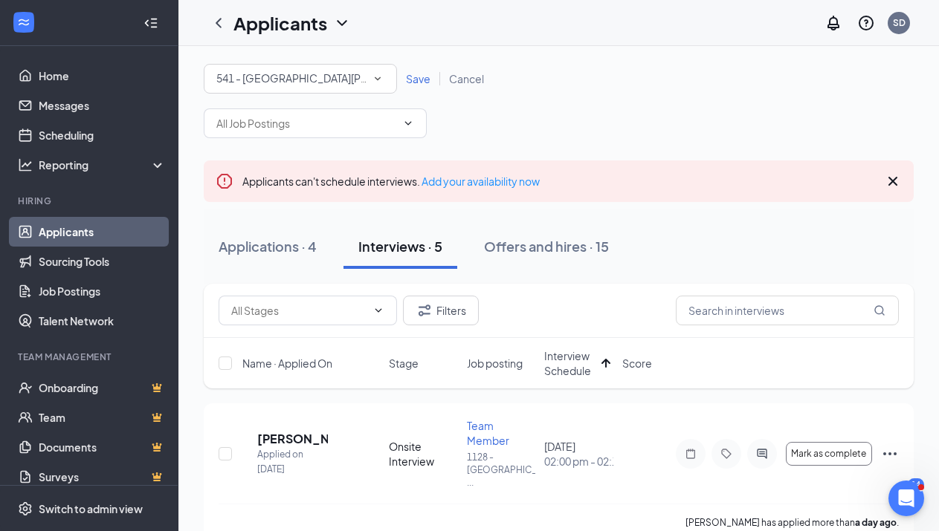
click at [413, 74] on span "Save" at bounding box center [418, 78] width 25 height 13
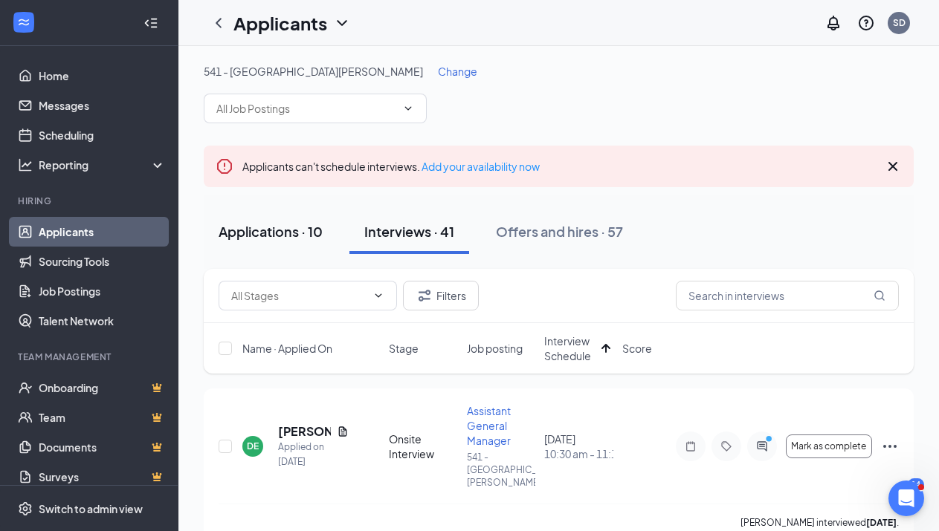
click at [294, 237] on div "Applications · 10" at bounding box center [271, 231] width 104 height 19
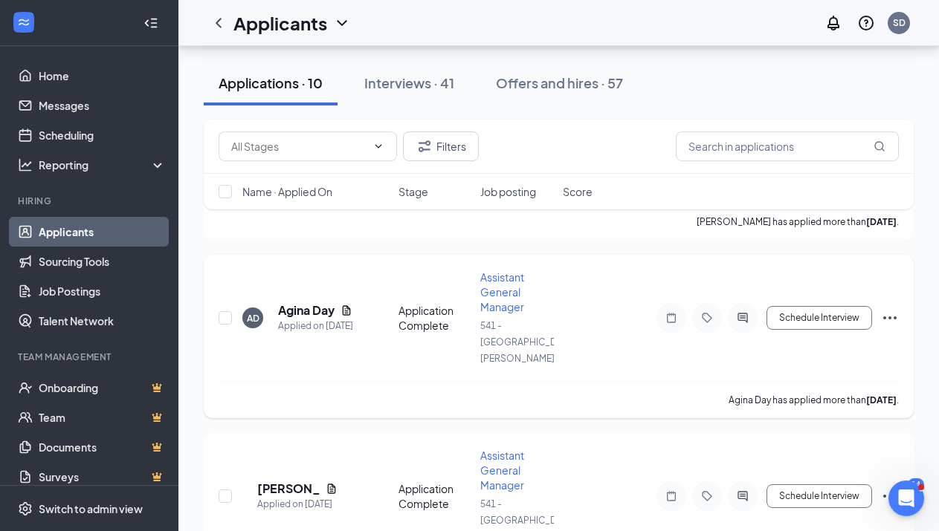
scroll to position [1183, 0]
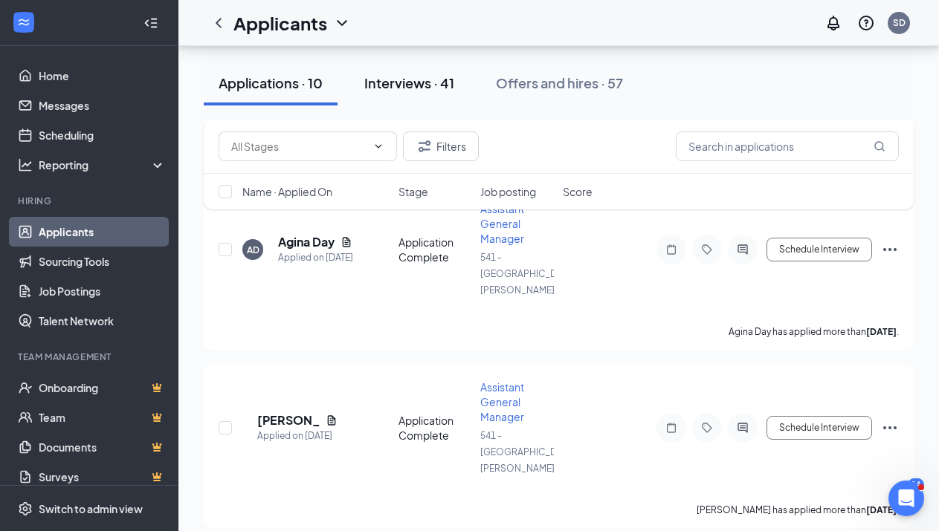
click at [395, 85] on div "Interviews · 41" at bounding box center [409, 83] width 90 height 19
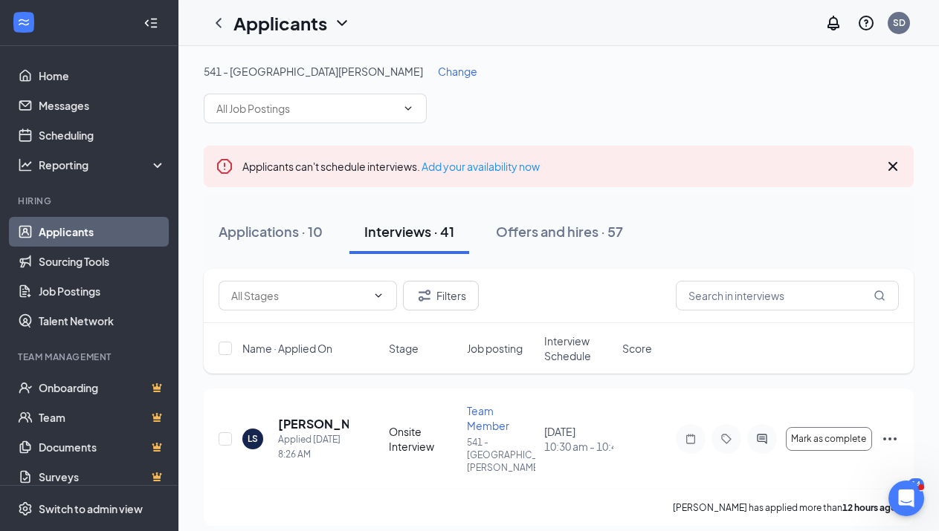
click at [552, 343] on span "Interview Schedule" at bounding box center [578, 349] width 69 height 30
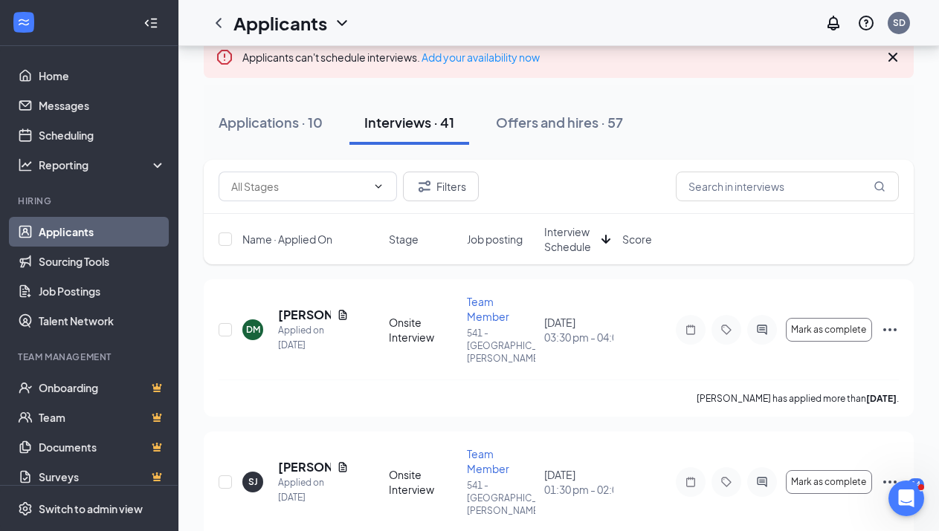
scroll to position [149, 0]
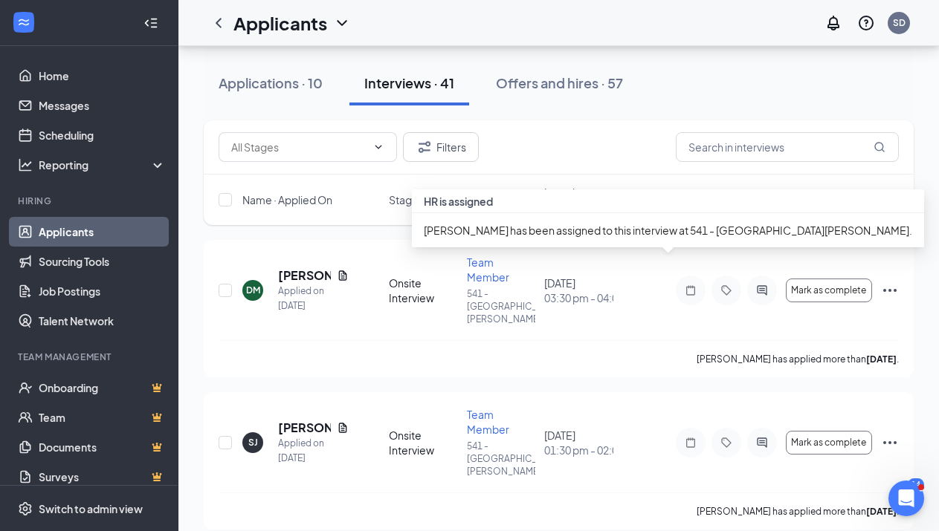
click at [569, 210] on div "HR is assigned" at bounding box center [668, 202] width 512 height 24
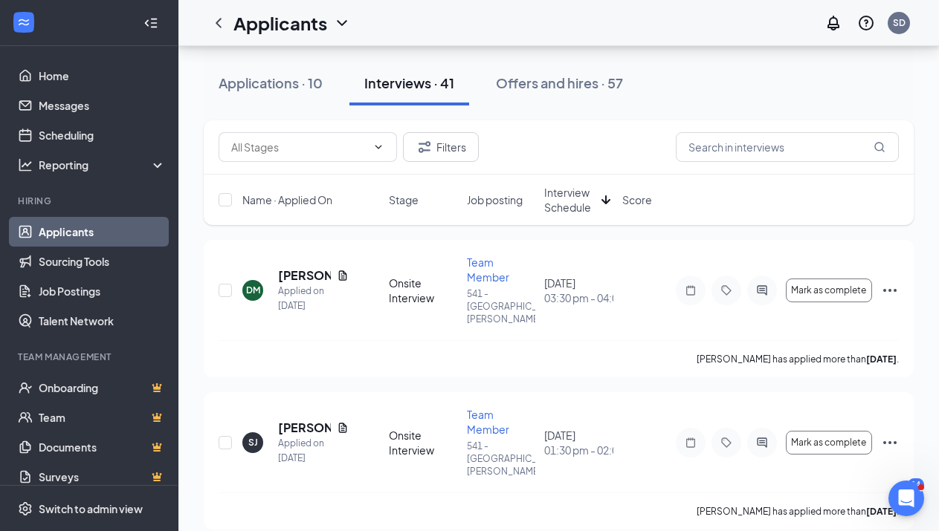
click at [583, 202] on span "Interview Schedule" at bounding box center [569, 200] width 51 height 30
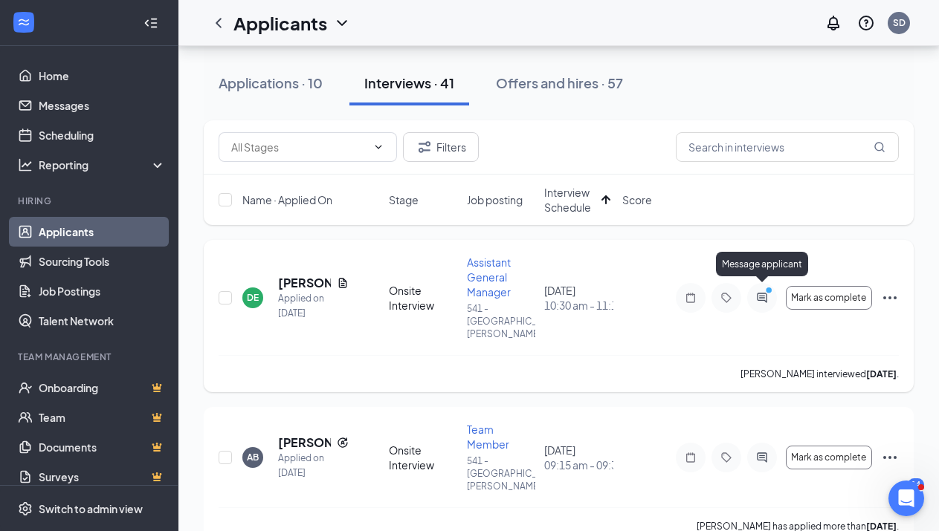
click at [763, 288] on icon "PrimaryDot" at bounding box center [771, 292] width 18 height 12
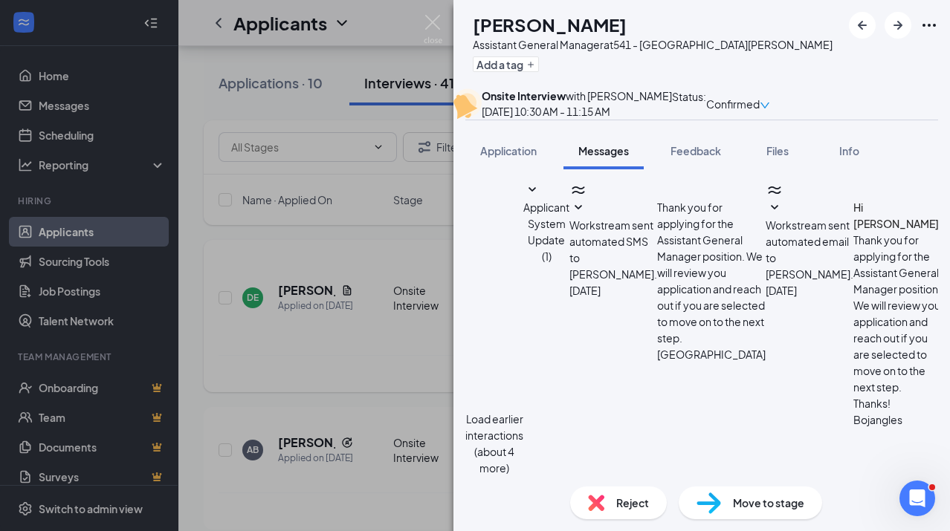
click at [523, 411] on button "Load earlier interactions (about 4 more)" at bounding box center [494, 443] width 58 height 65
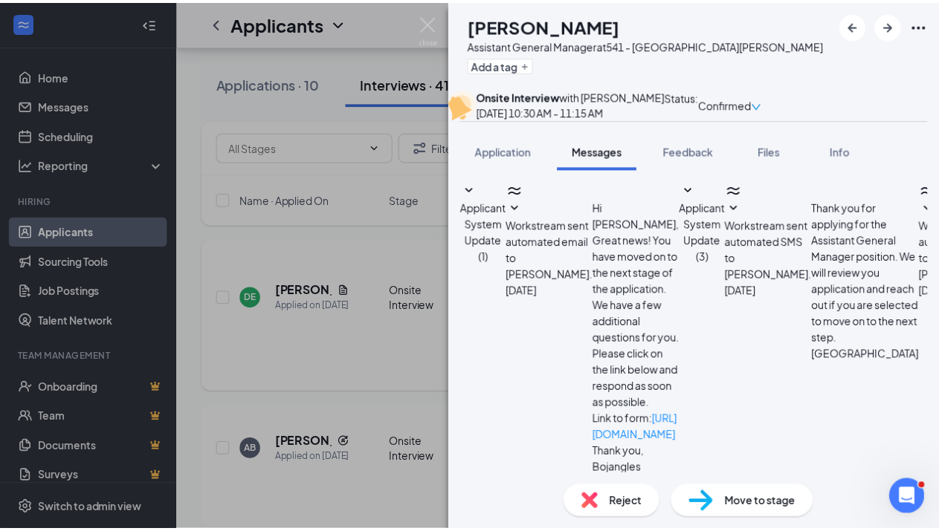
scroll to position [606, 0]
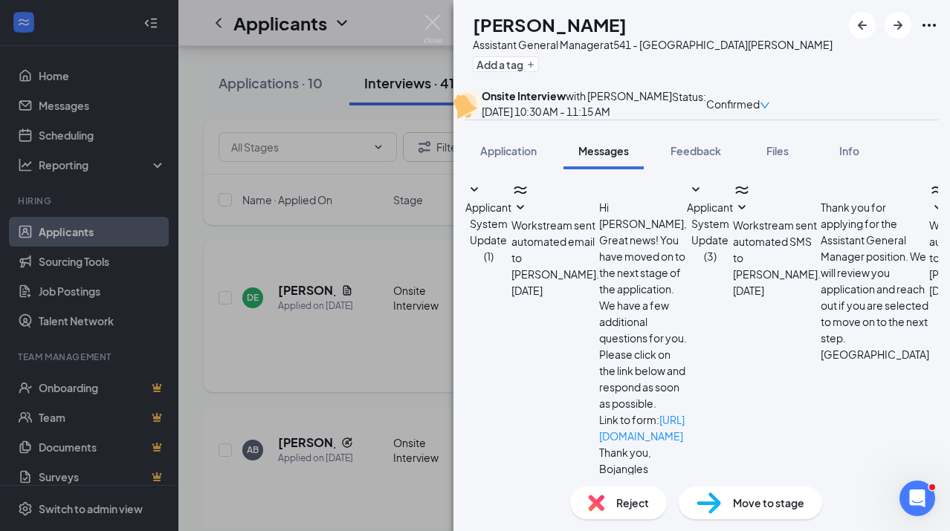
click at [621, 502] on span "Reject" at bounding box center [632, 503] width 33 height 16
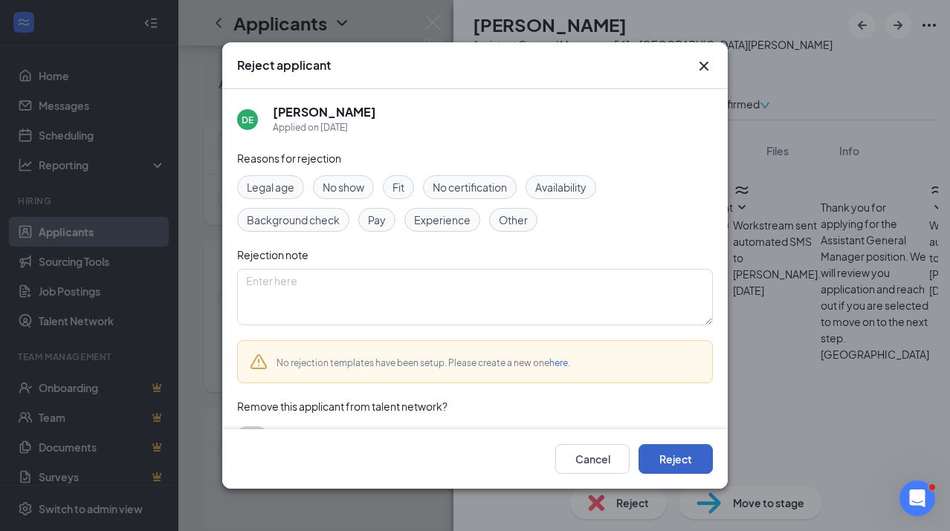
click at [647, 470] on button "Reject" at bounding box center [675, 459] width 74 height 30
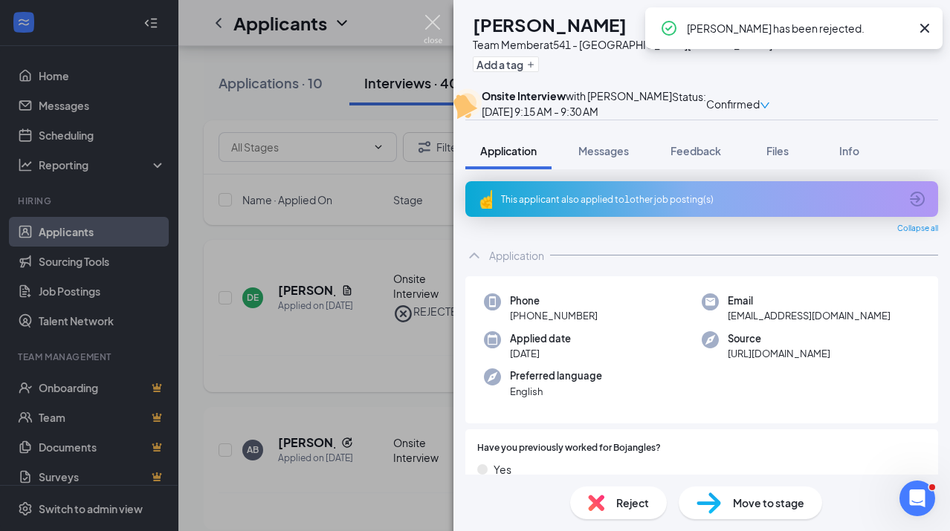
click at [436, 36] on img at bounding box center [433, 29] width 19 height 29
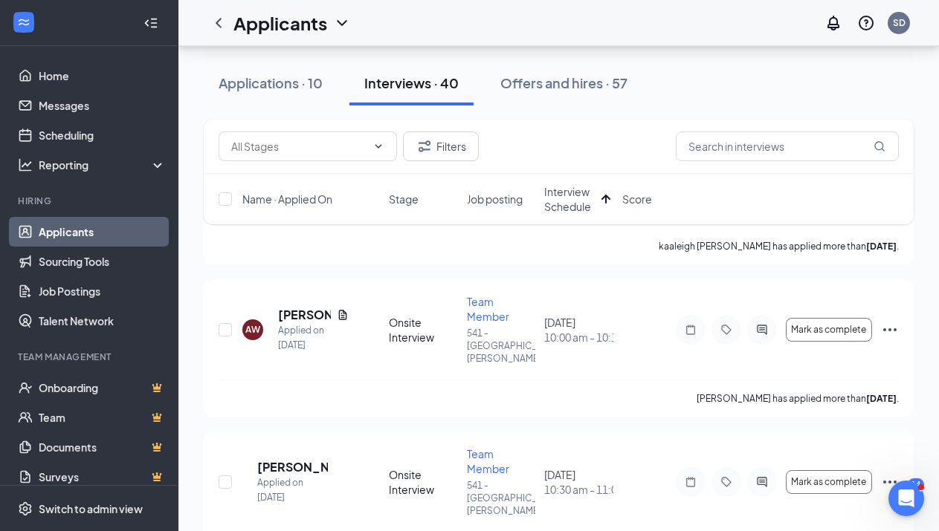
scroll to position [5450, 0]
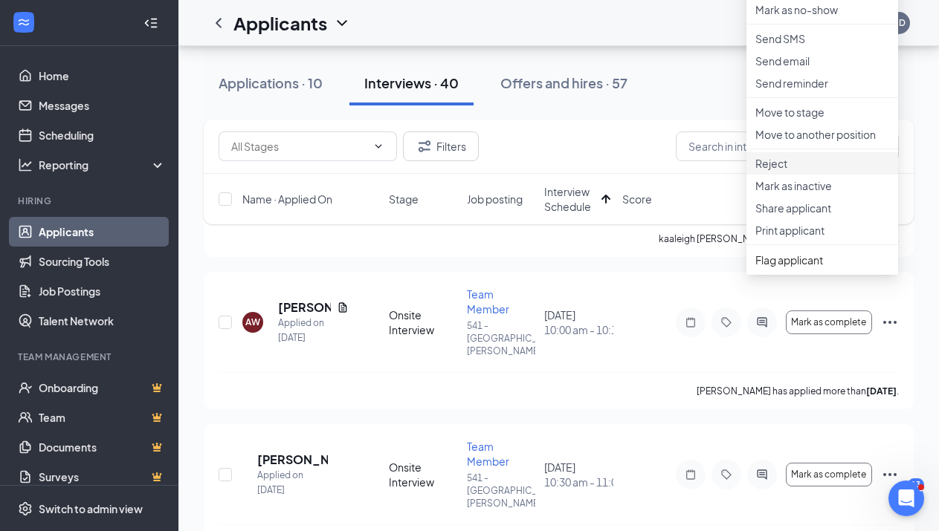
click at [785, 171] on p "Reject" at bounding box center [822, 163] width 134 height 15
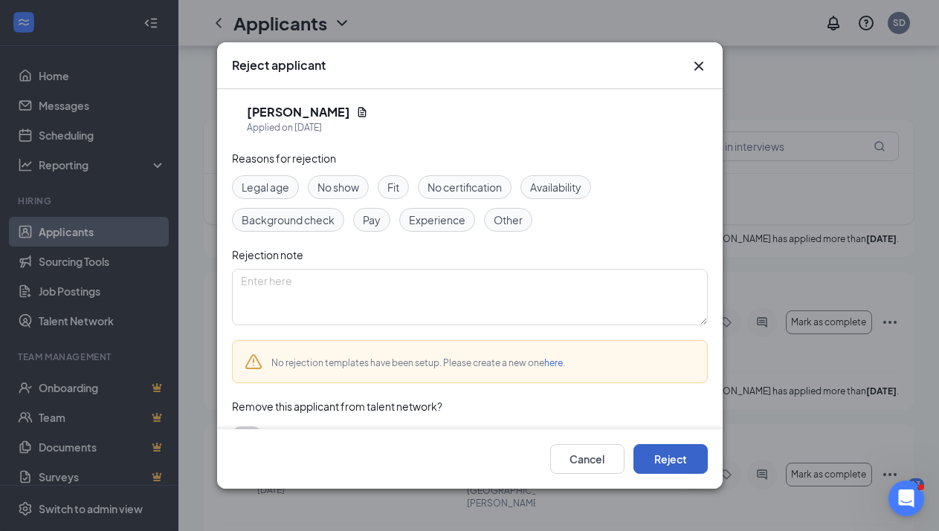
click at [645, 459] on button "Reject" at bounding box center [670, 459] width 74 height 30
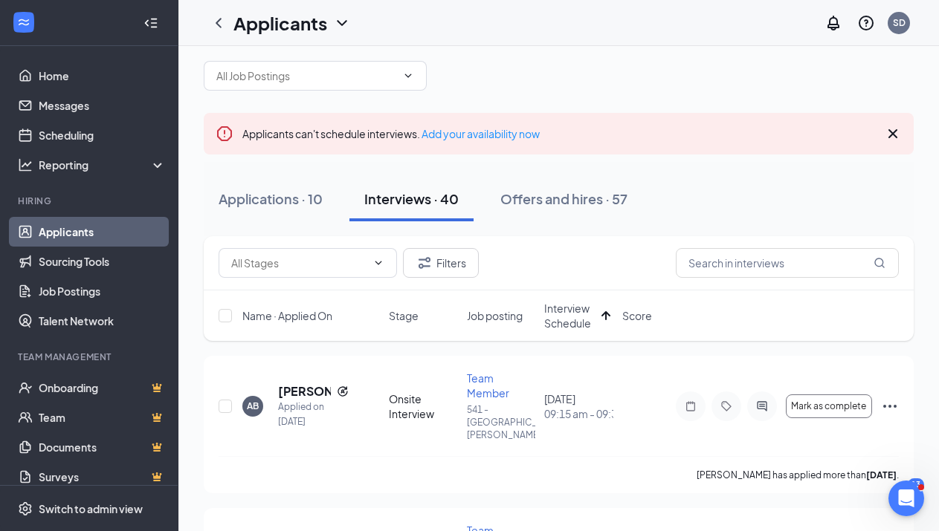
scroll to position [0, 0]
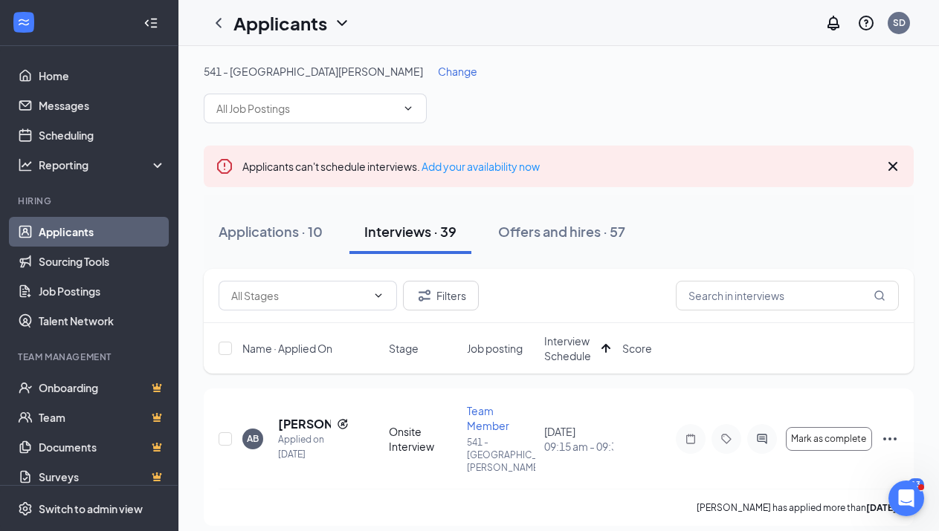
click at [438, 74] on span "Change" at bounding box center [457, 71] width 39 height 13
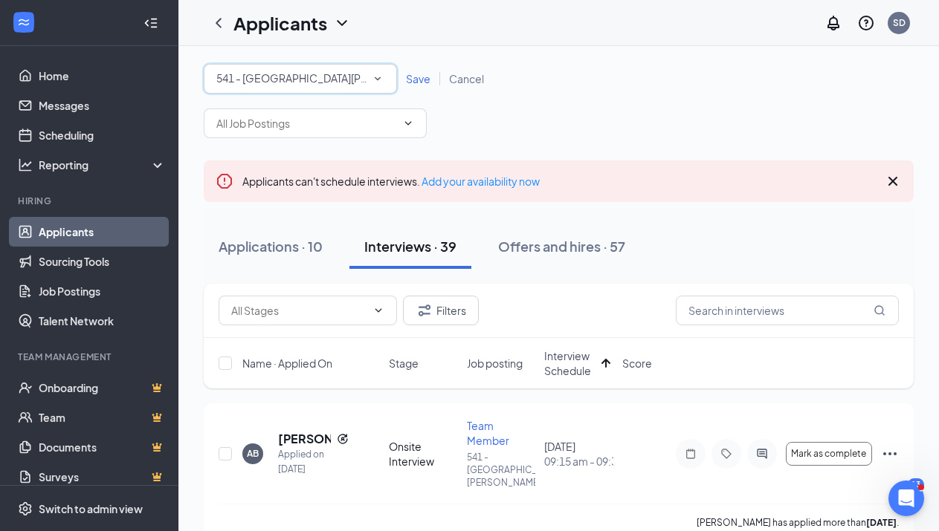
click at [337, 85] on div "541 - [GEOGRAPHIC_DATA][PERSON_NAME]" at bounding box center [300, 79] width 168 height 18
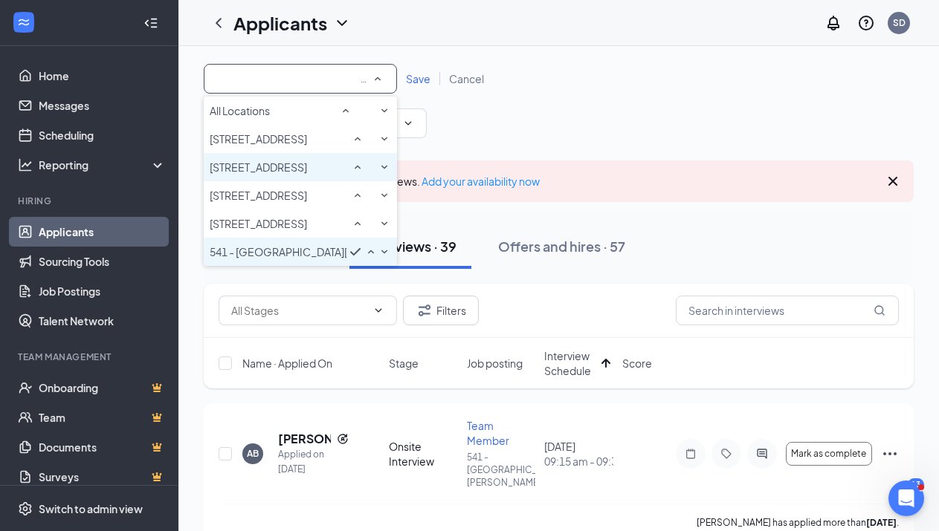
scroll to position [28, 0]
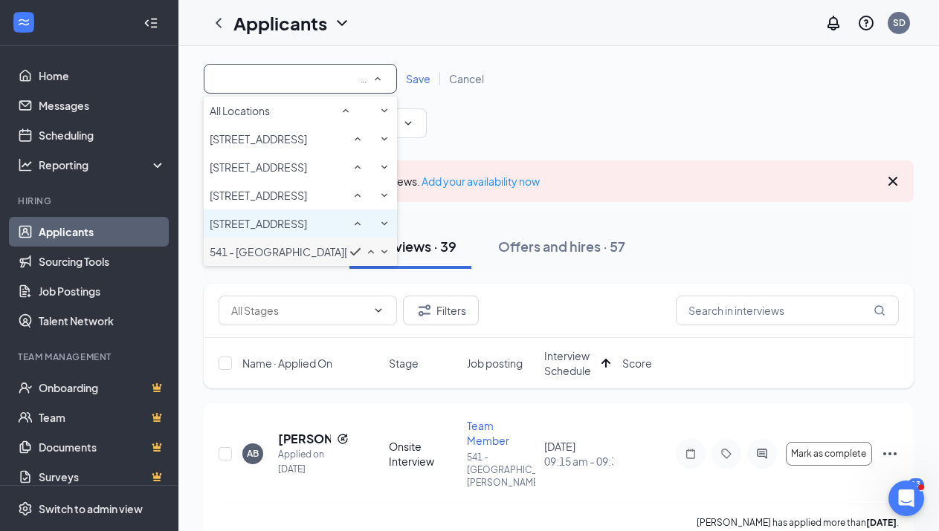
click at [275, 230] on span "[STREET_ADDRESS]" at bounding box center [258, 223] width 97 height 13
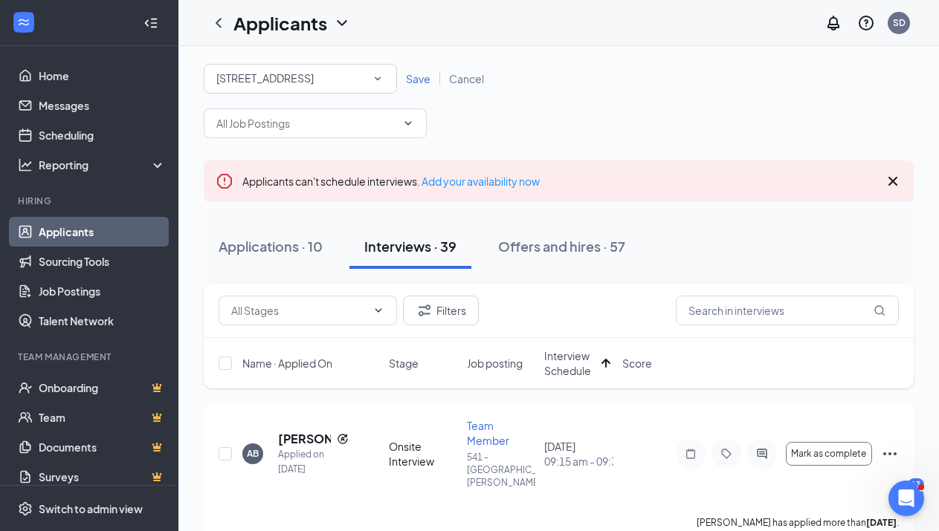
click at [424, 79] on span "Save" at bounding box center [418, 78] width 25 height 13
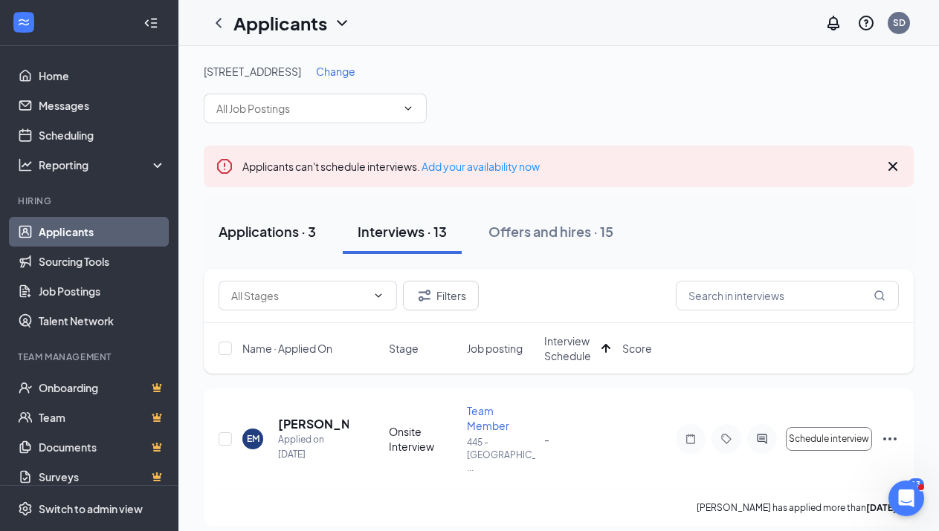
click at [285, 233] on div "Applications · 3" at bounding box center [267, 231] width 97 height 19
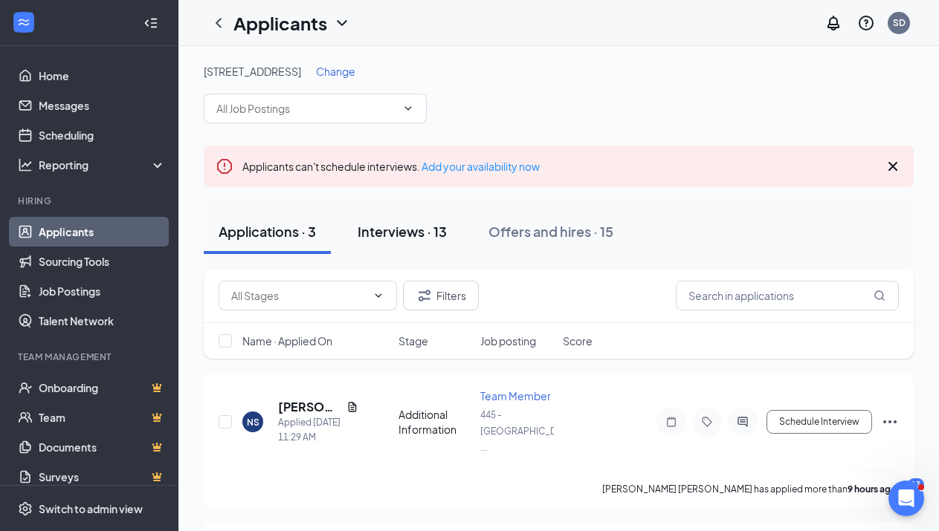
click at [387, 226] on div "Interviews · 13" at bounding box center [402, 231] width 89 height 19
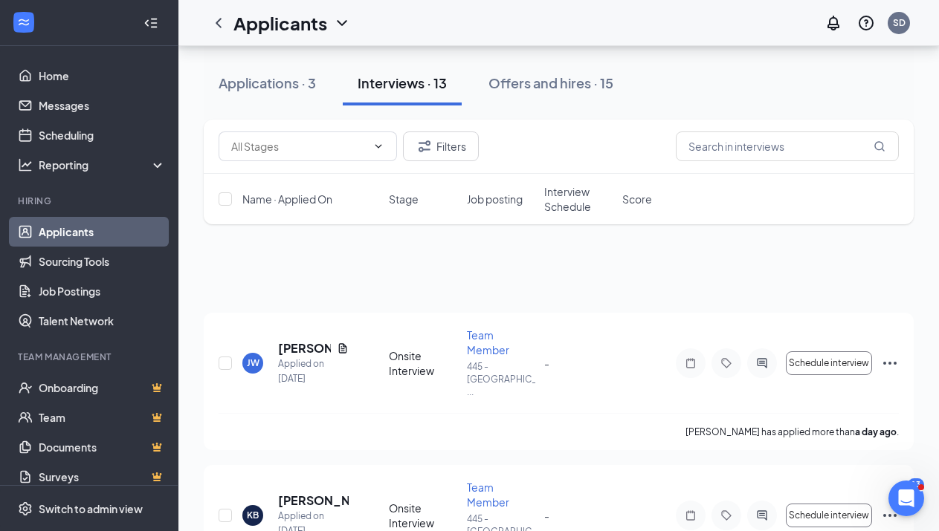
scroll to position [74, 0]
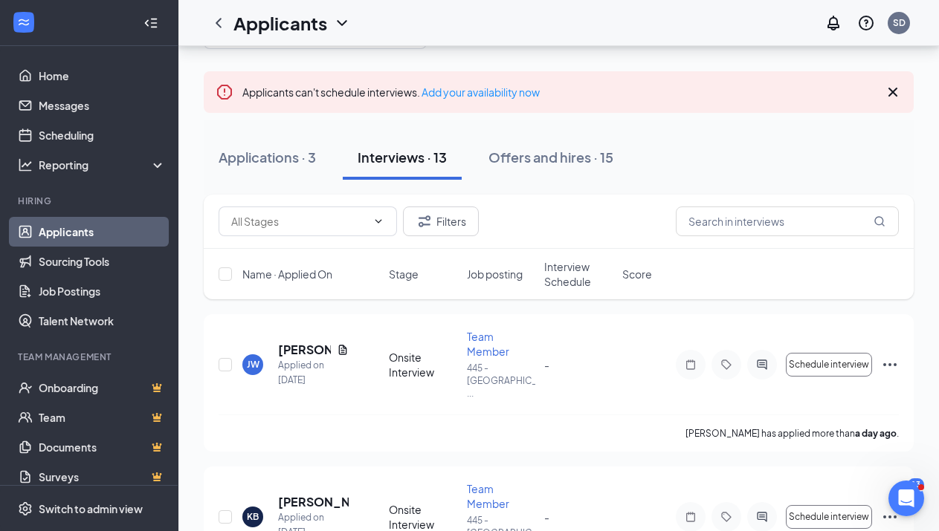
click at [566, 278] on span "Interview Schedule" at bounding box center [578, 274] width 69 height 30
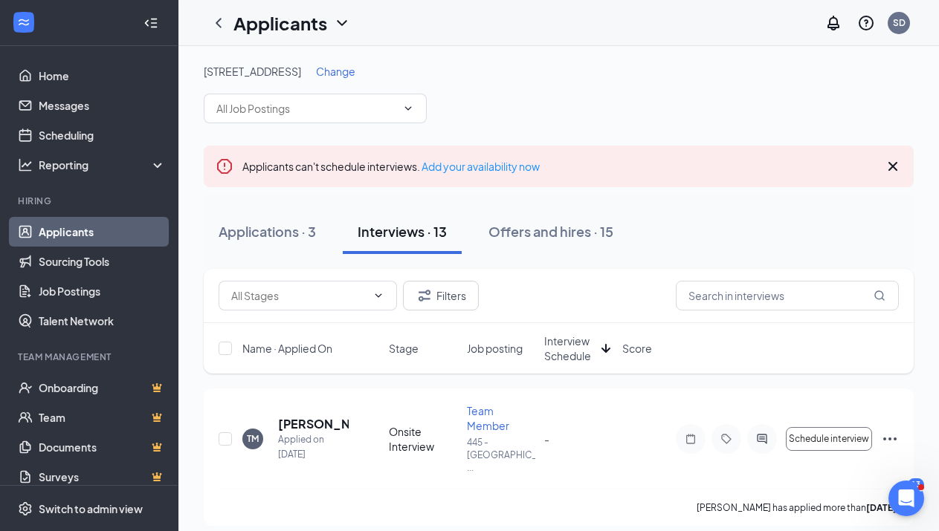
click at [562, 349] on span "Interview Schedule" at bounding box center [569, 349] width 51 height 30
click at [332, 68] on span "Change" at bounding box center [335, 71] width 39 height 13
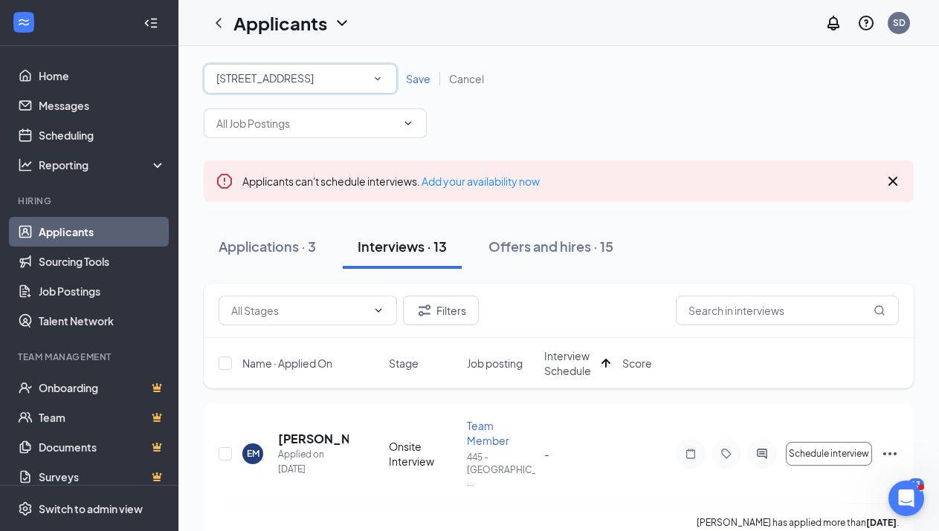
click at [337, 88] on div "All Locations [STREET_ADDRESS]" at bounding box center [300, 79] width 193 height 30
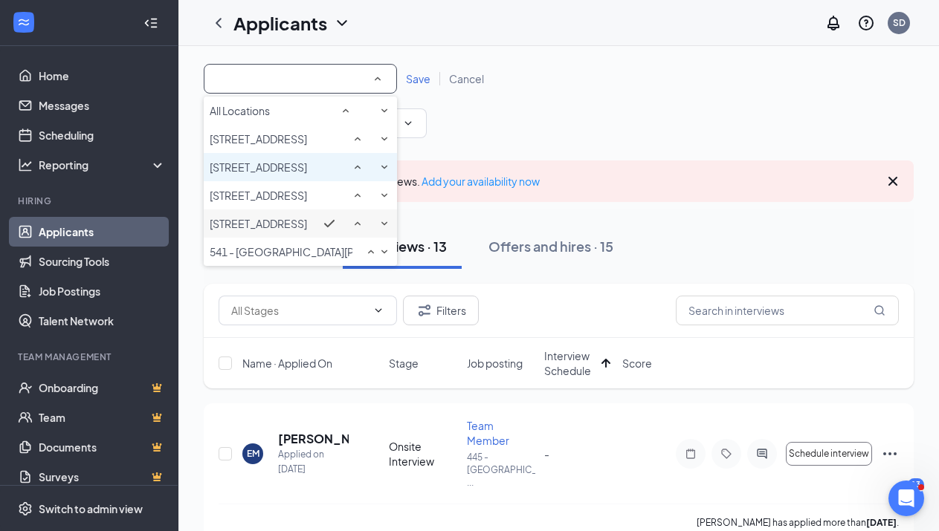
click at [260, 175] on span "[STREET_ADDRESS]" at bounding box center [258, 167] width 97 height 15
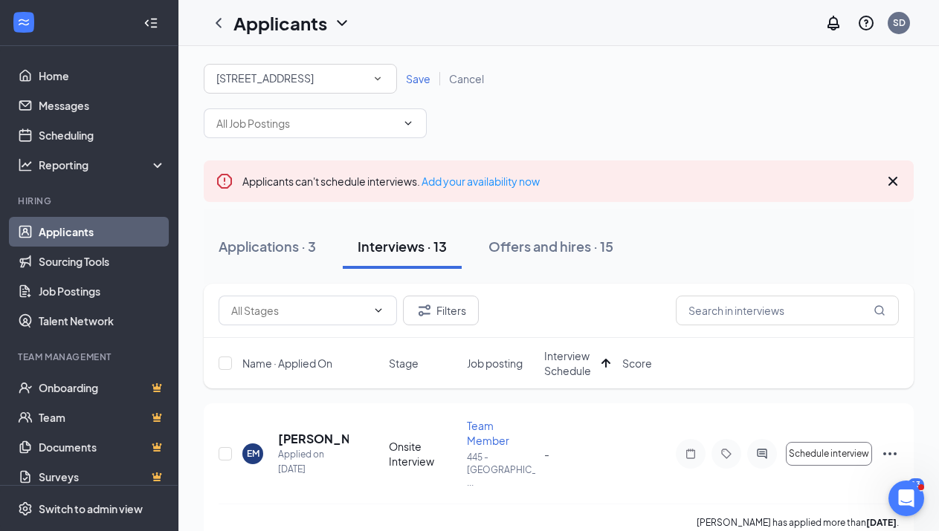
click at [420, 76] on span "Save" at bounding box center [418, 78] width 25 height 13
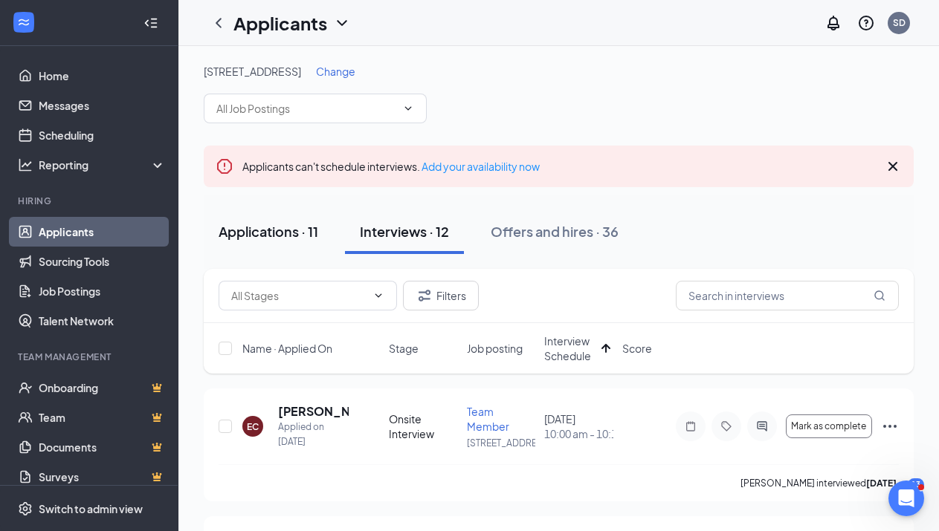
click at [276, 230] on div "Applications · 11" at bounding box center [269, 231] width 100 height 19
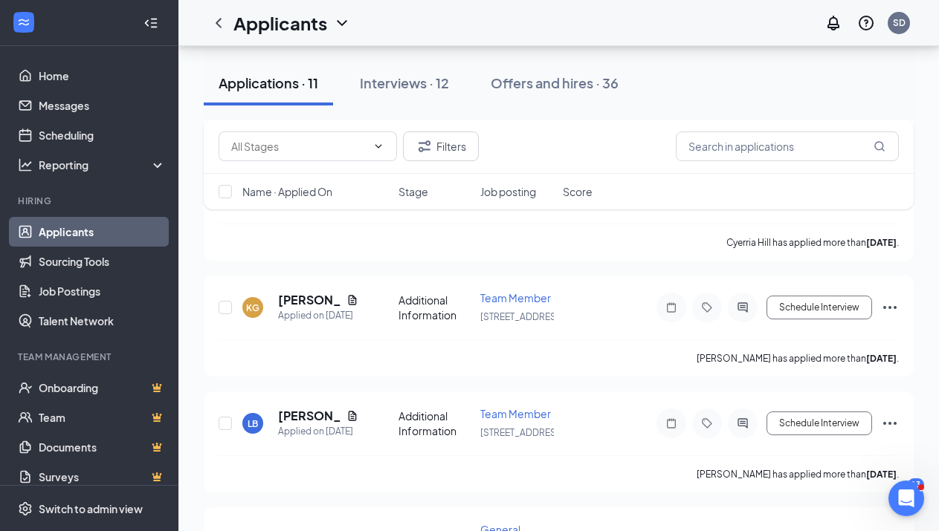
scroll to position [520, 0]
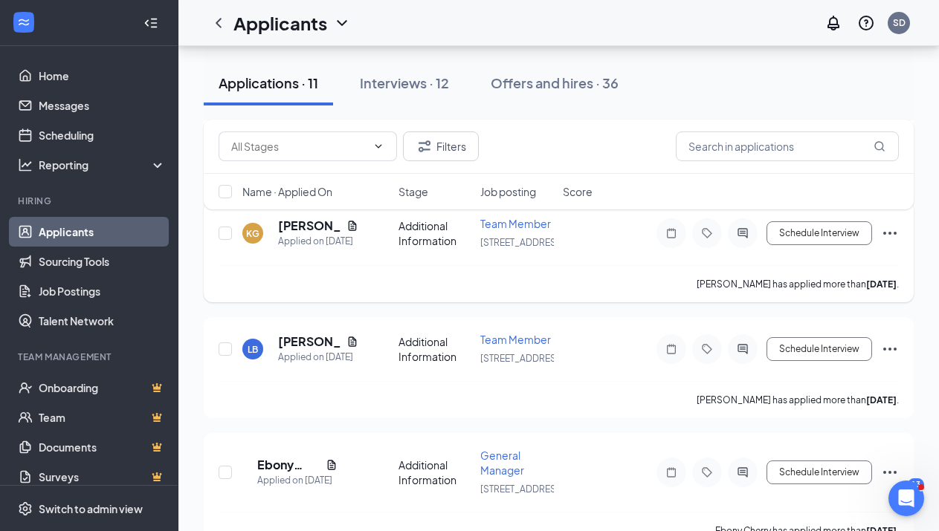
click at [888, 242] on icon "Ellipses" at bounding box center [890, 233] width 18 height 18
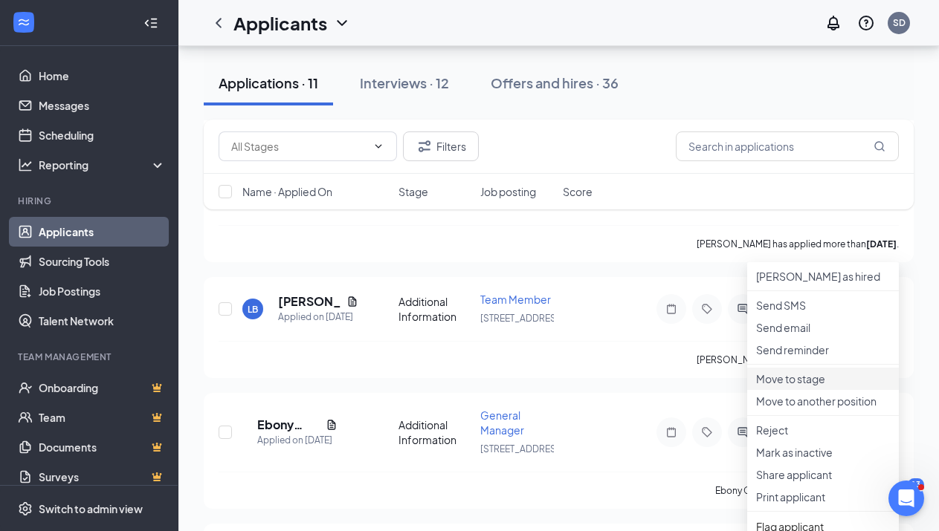
scroll to position [595, 0]
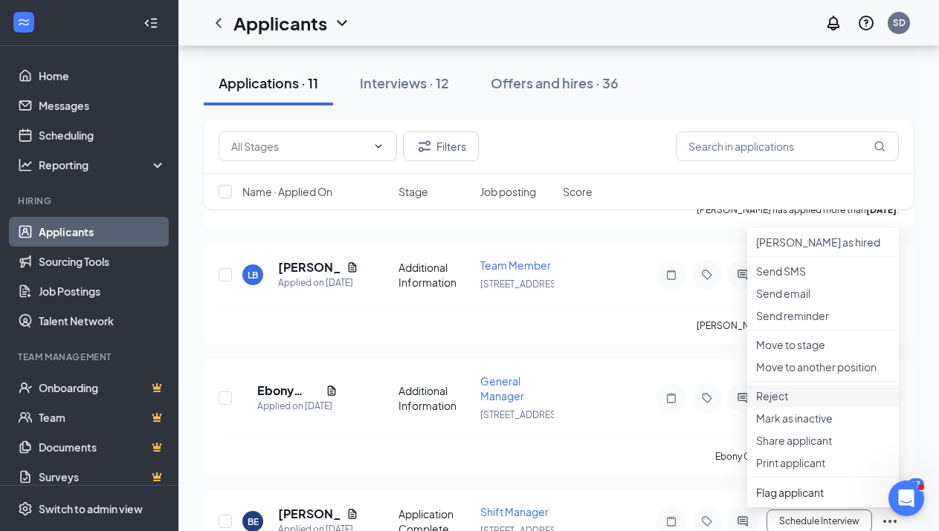
click at [785, 404] on p "Reject" at bounding box center [823, 396] width 134 height 15
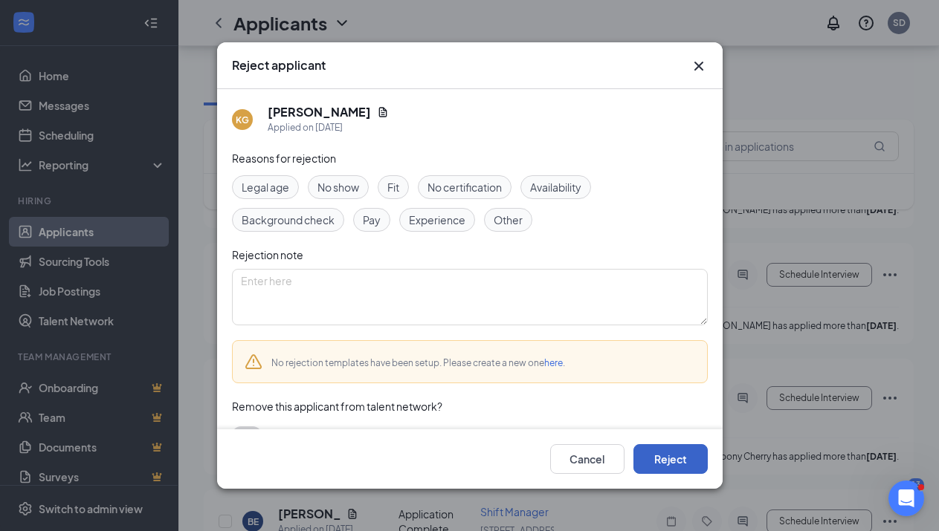
click at [684, 448] on button "Reject" at bounding box center [670, 459] width 74 height 30
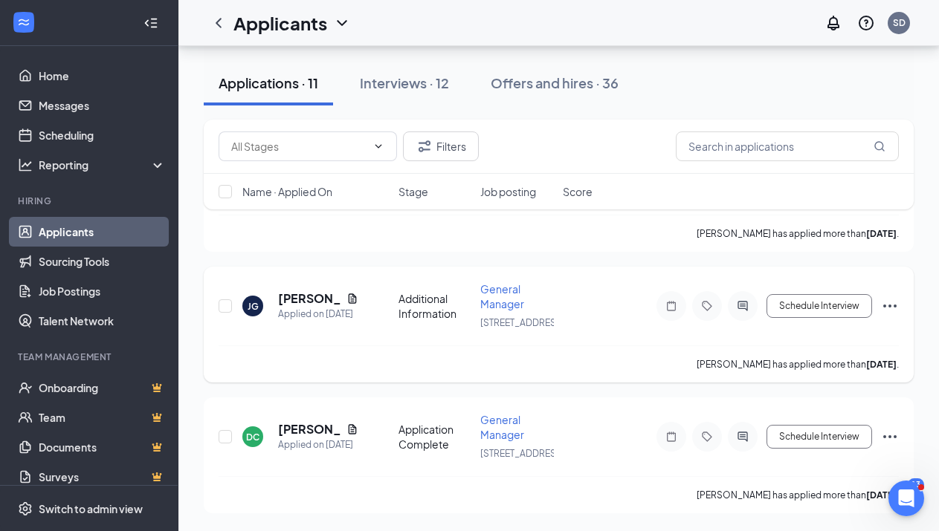
scroll to position [2640, 0]
click at [401, 94] on button "Interviews · 12" at bounding box center [404, 83] width 119 height 45
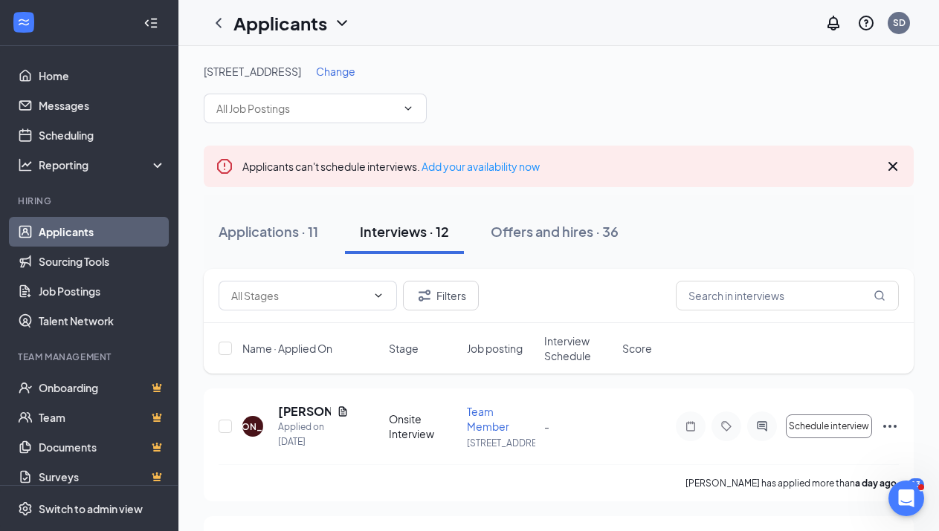
click at [565, 345] on span "Interview Schedule" at bounding box center [578, 349] width 69 height 30
click at [566, 347] on span "Interview Schedule" at bounding box center [569, 349] width 51 height 30
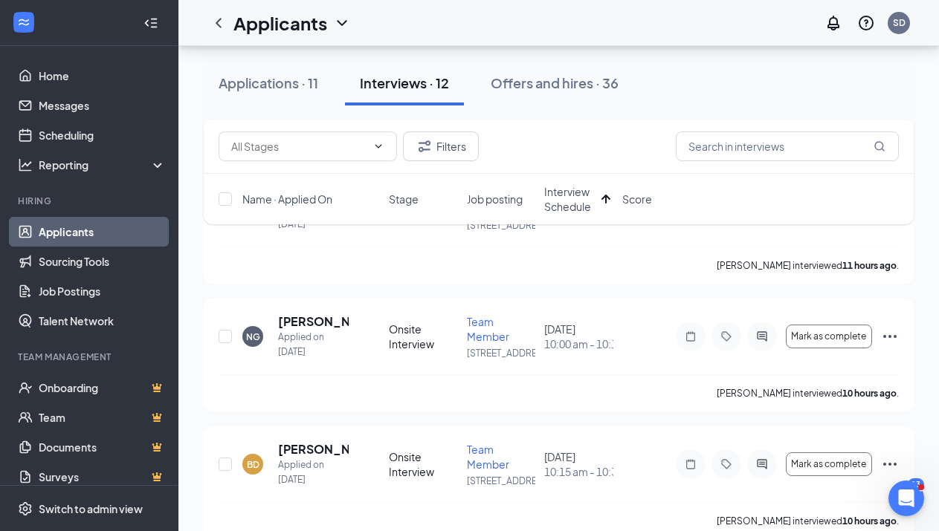
scroll to position [595, 0]
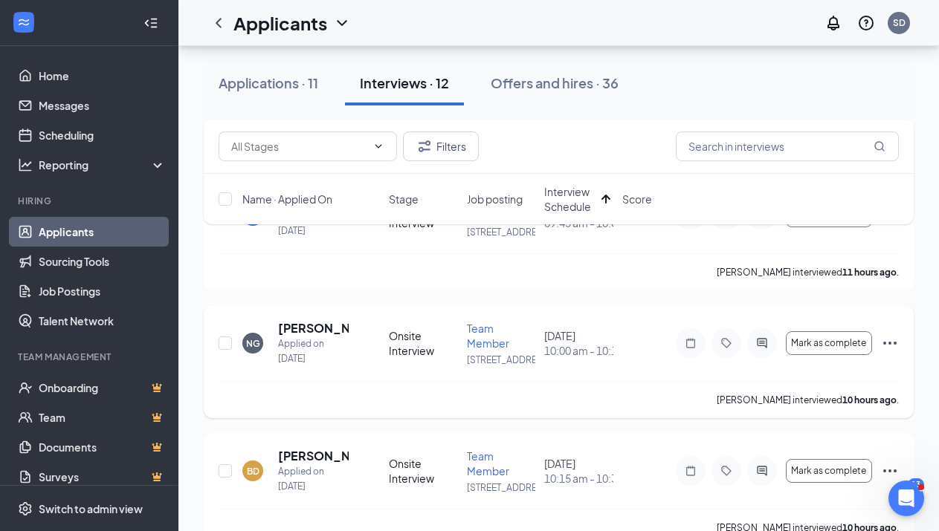
click at [885, 352] on icon "Ellipses" at bounding box center [890, 343] width 18 height 18
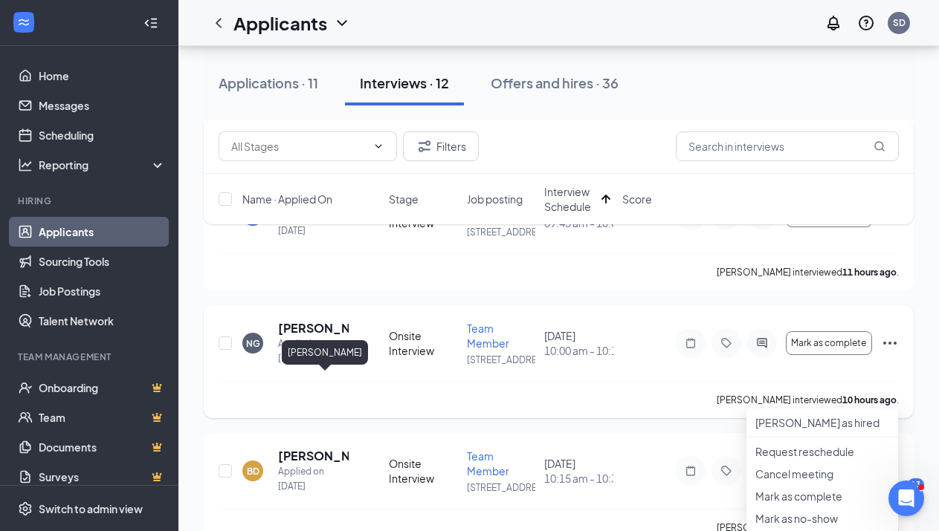
click at [314, 337] on h5 "[PERSON_NAME]" at bounding box center [313, 328] width 71 height 16
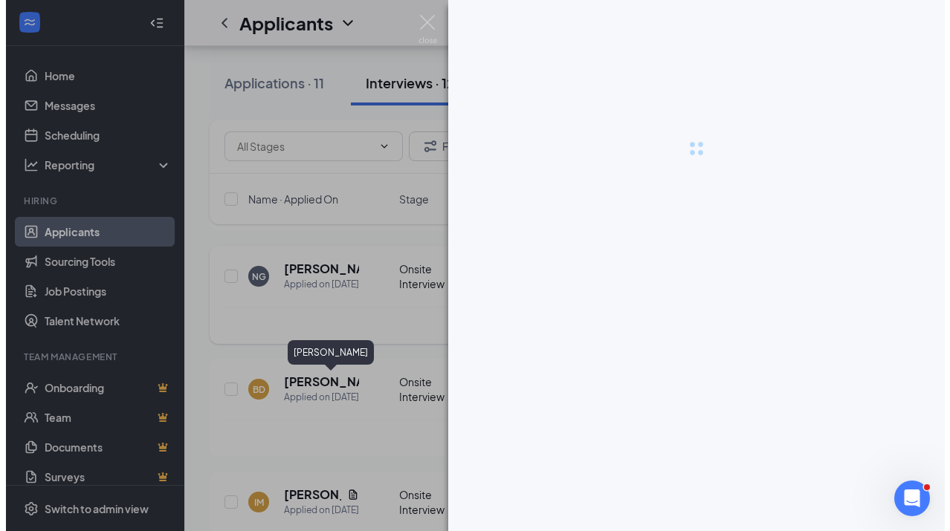
scroll to position [581, 0]
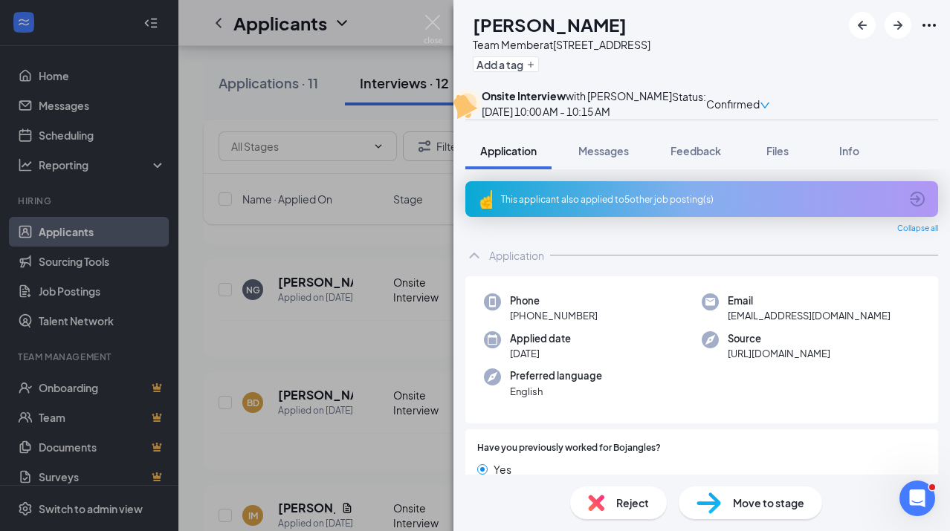
click at [624, 206] on div "This applicant also applied to 5 other job posting(s)" at bounding box center [700, 199] width 398 height 13
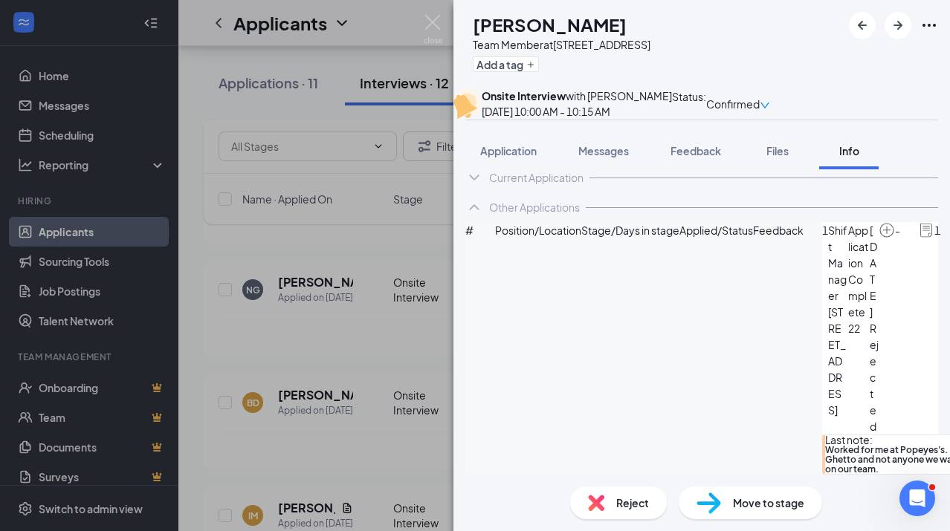
scroll to position [148, 0]
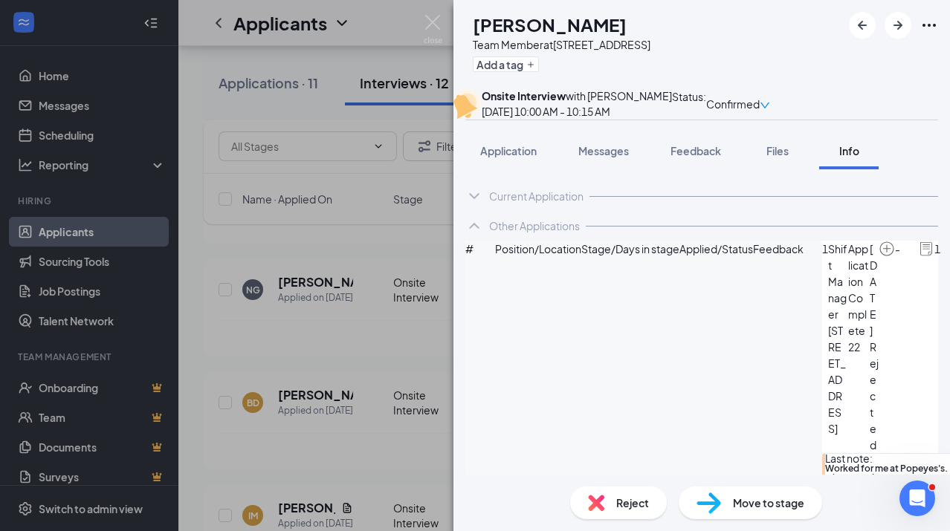
click at [649, 507] on div "Reject" at bounding box center [618, 503] width 97 height 33
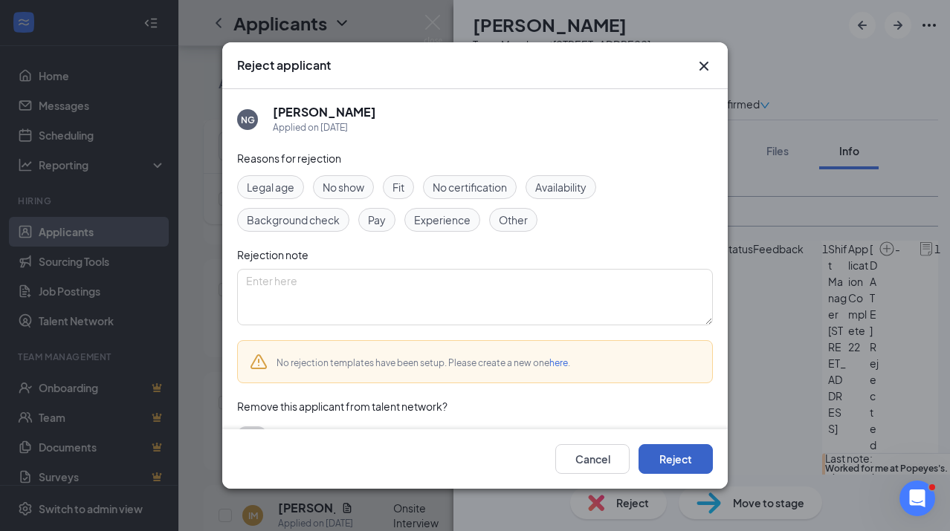
click at [688, 462] on button "Reject" at bounding box center [675, 459] width 74 height 30
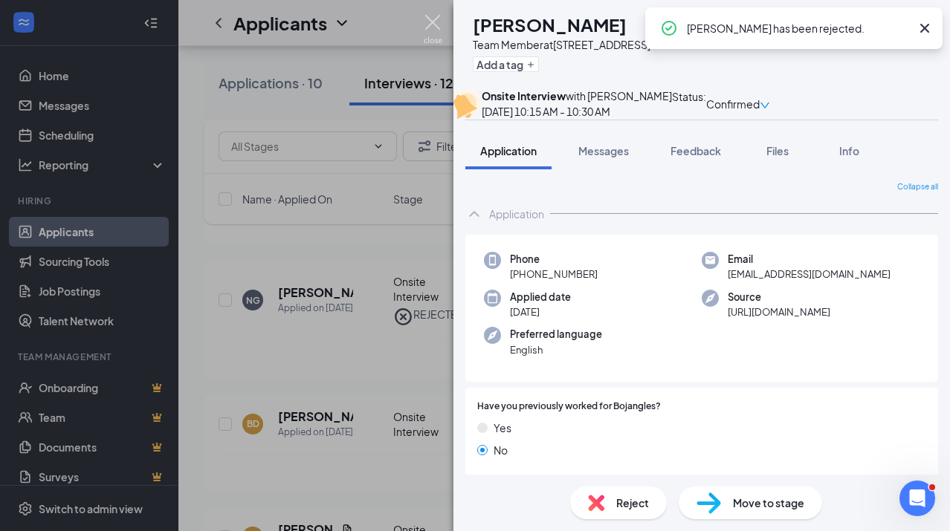
click at [433, 20] on img at bounding box center [433, 29] width 19 height 29
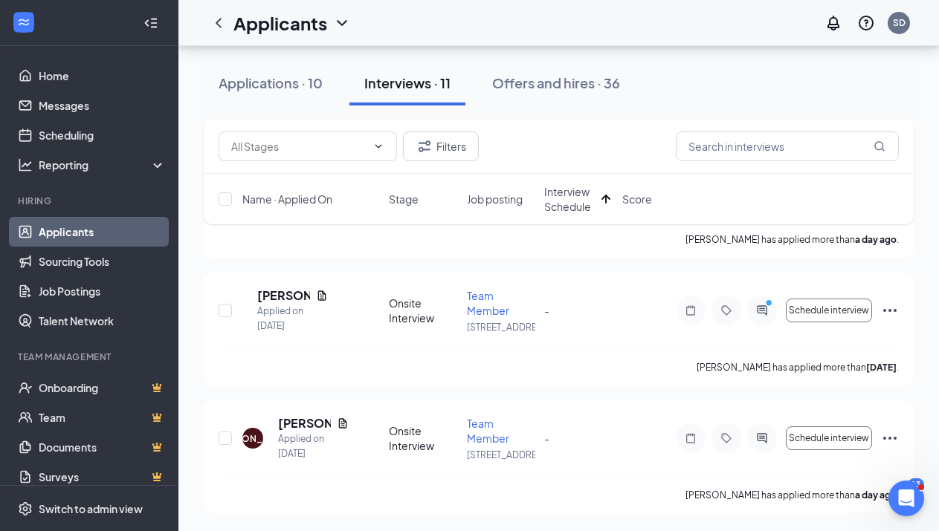
scroll to position [1397, 0]
